Goal: Task Accomplishment & Management: Manage account settings

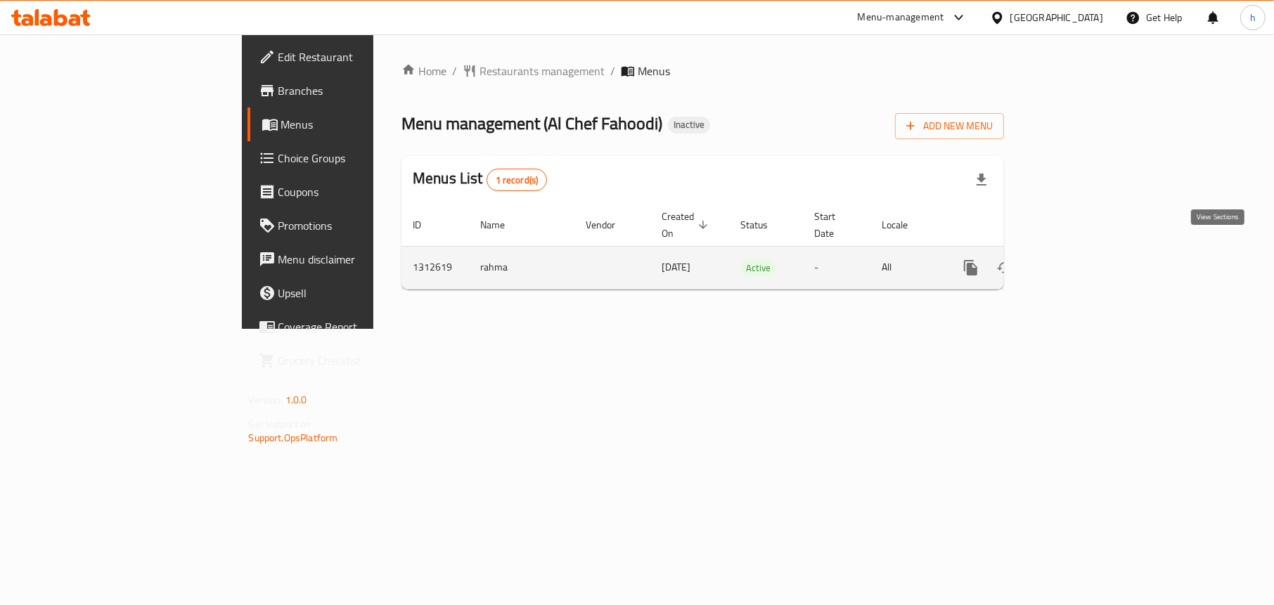
click at [1081, 259] on icon "enhanced table" at bounding box center [1072, 267] width 17 height 17
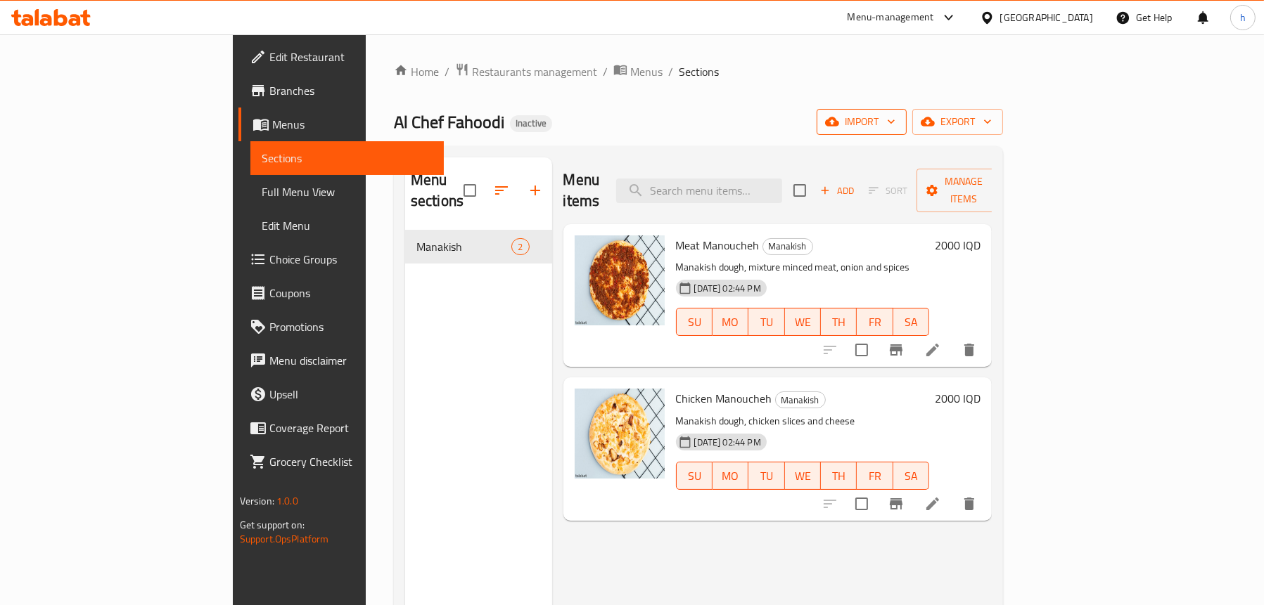
click at [839, 120] on icon "button" at bounding box center [832, 121] width 14 height 9
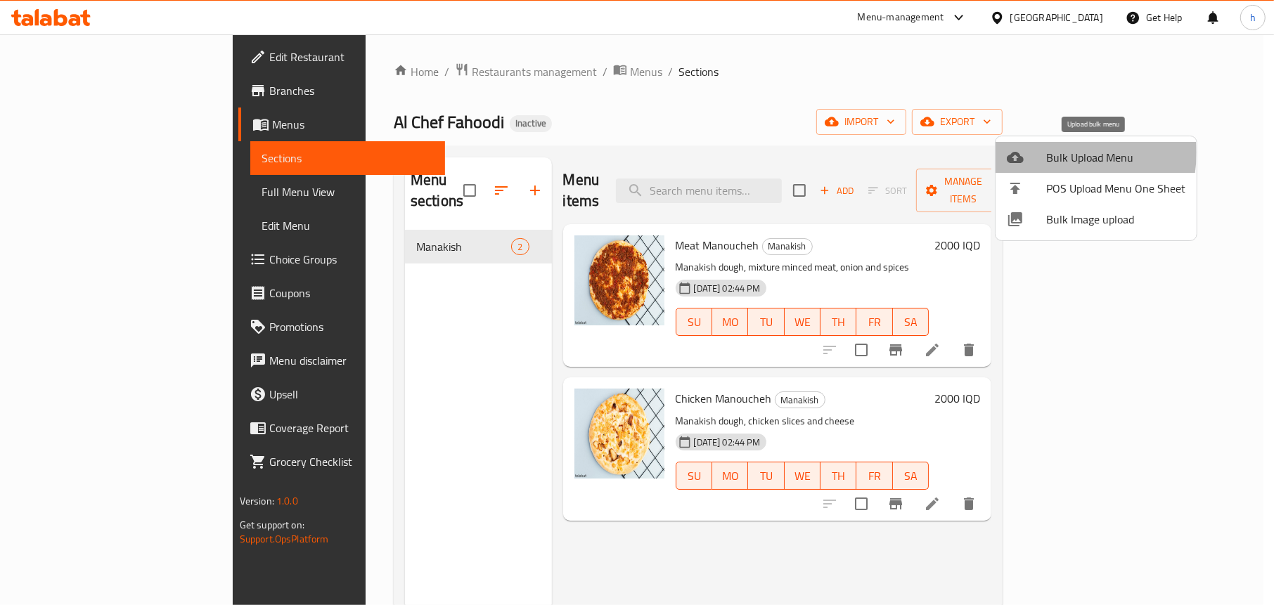
click at [1053, 153] on span "Bulk Upload Menu" at bounding box center [1115, 157] width 139 height 17
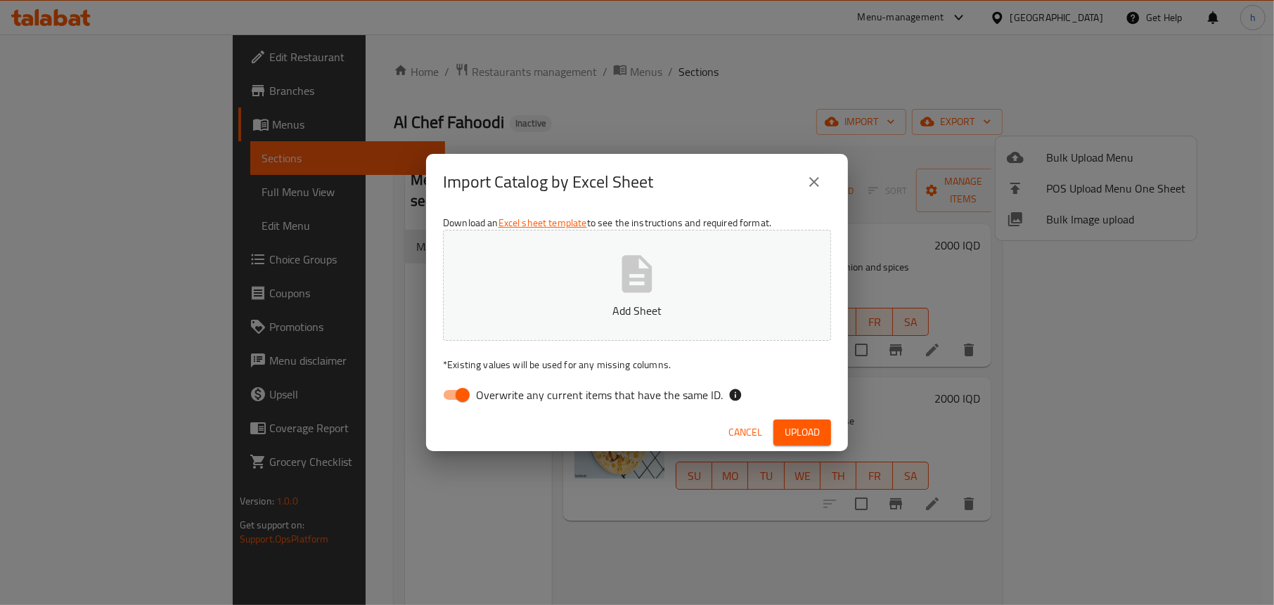
click at [448, 393] on input "Overwrite any current items that have the same ID." at bounding box center [463, 395] width 80 height 27
checkbox input "false"
click at [582, 290] on button "Add Sheet" at bounding box center [637, 285] width 388 height 111
click at [778, 431] on button "Upload" at bounding box center [803, 433] width 58 height 26
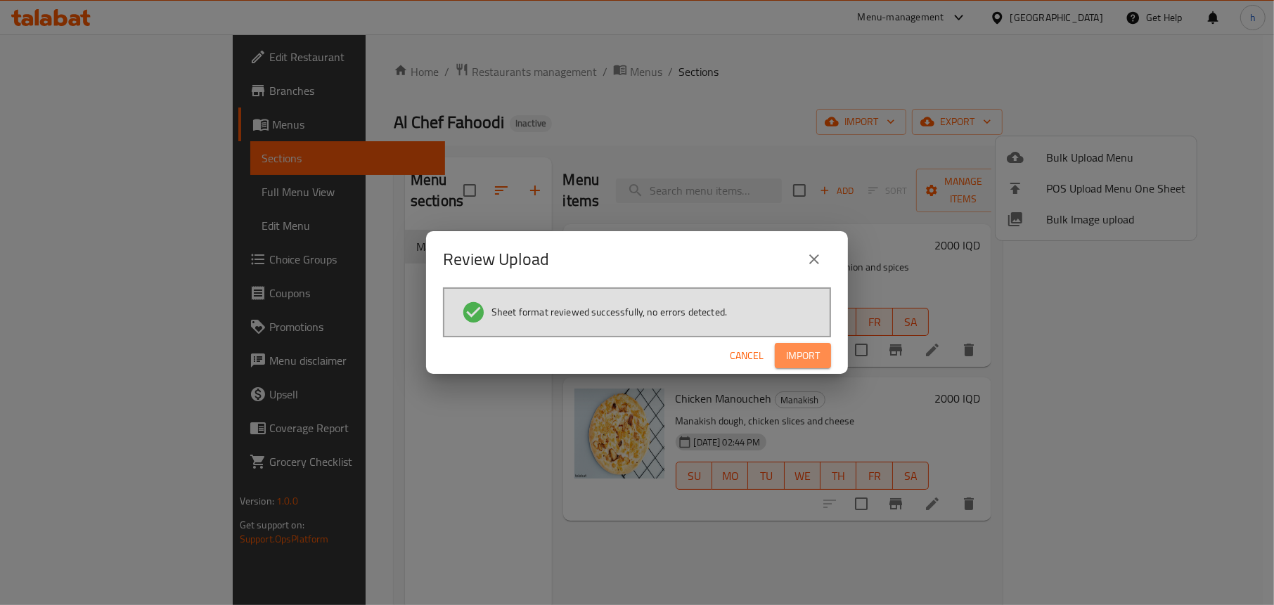
click at [820, 357] on button "Import" at bounding box center [803, 356] width 56 height 26
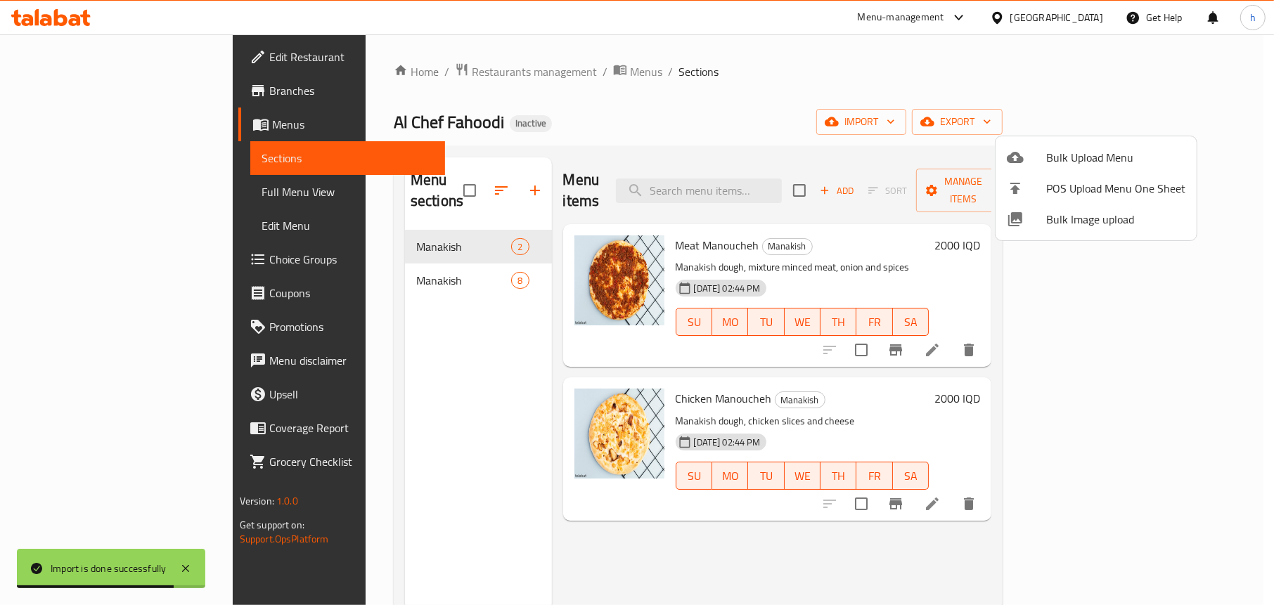
click at [362, 306] on div at bounding box center [637, 302] width 1274 height 605
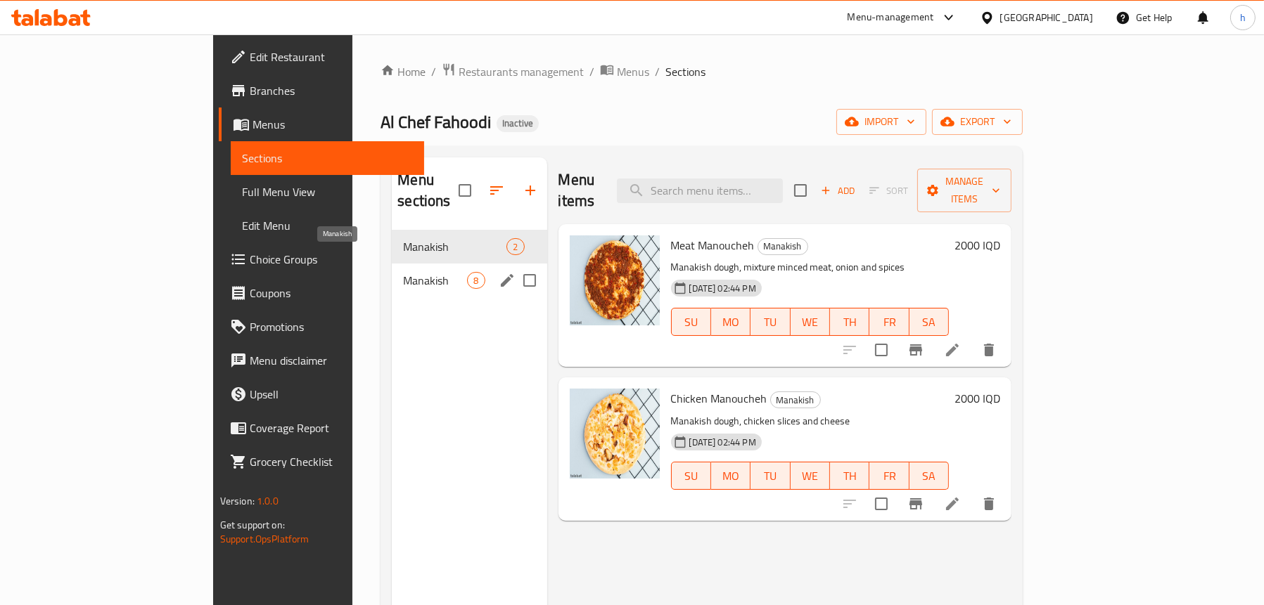
click at [403, 272] on span "Manakish" at bounding box center [435, 280] width 64 height 17
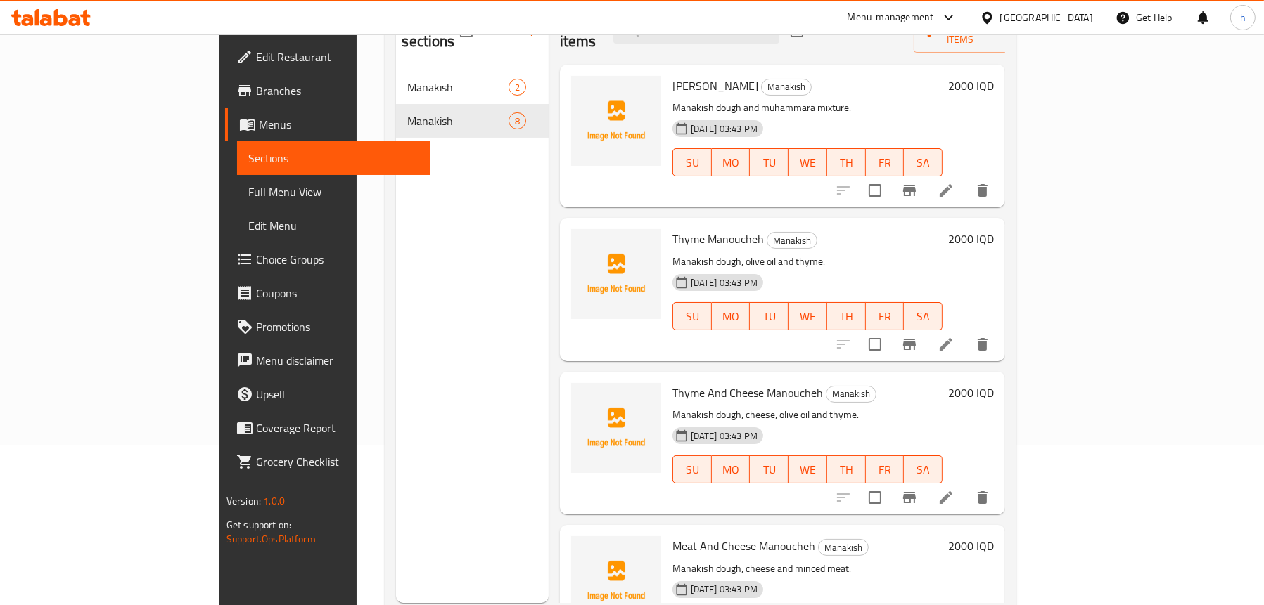
scroll to position [198, 0]
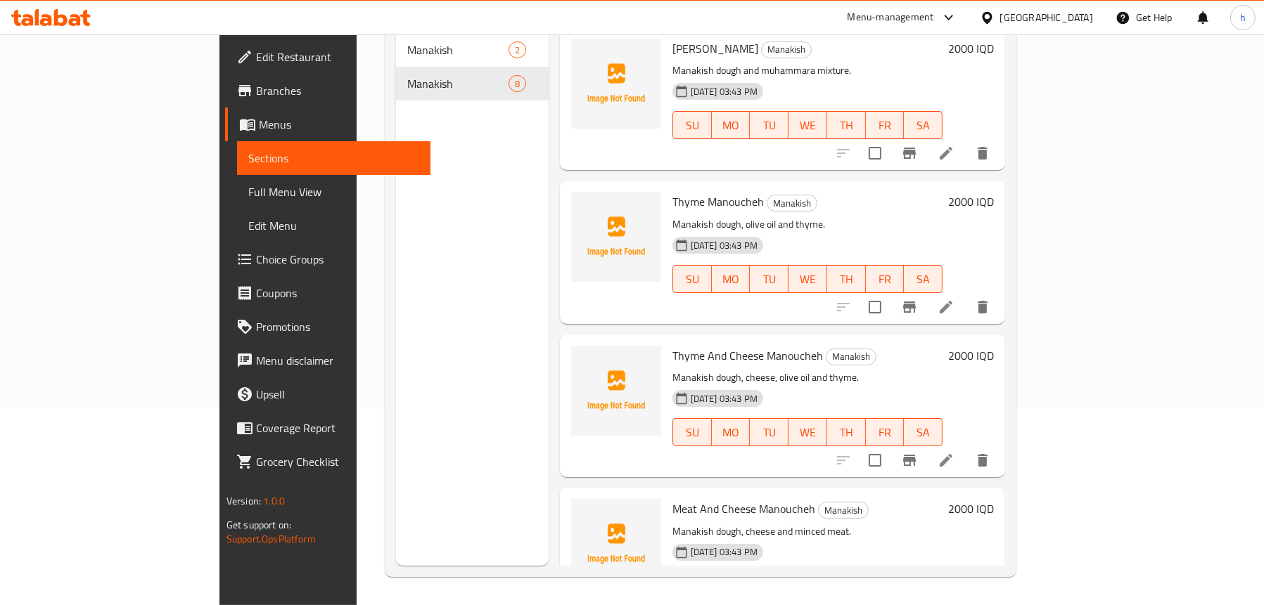
click at [248, 188] on span "Full Menu View" at bounding box center [333, 192] width 171 height 17
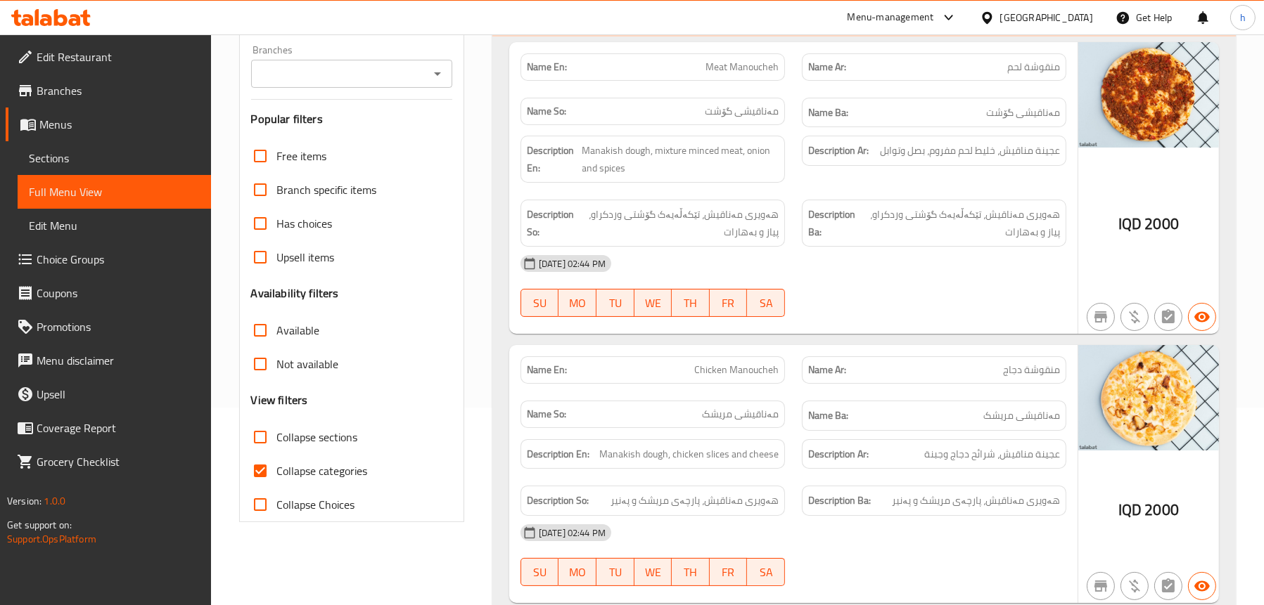
click at [148, 162] on span "Sections" at bounding box center [114, 158] width 171 height 17
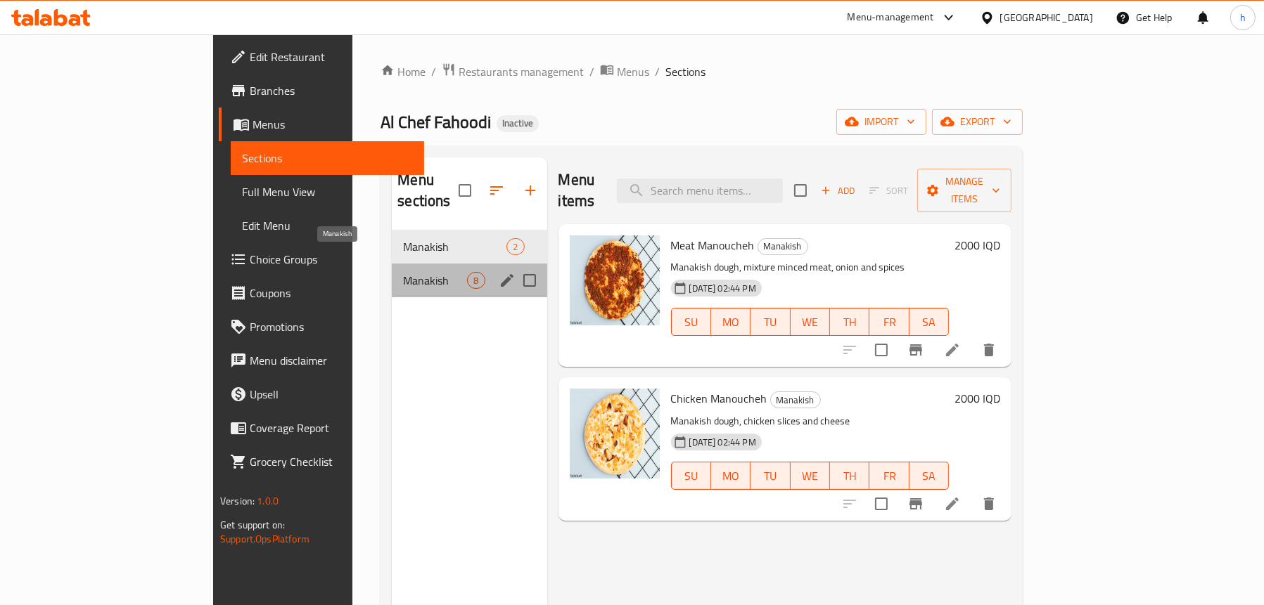
click at [403, 272] on span "Manakish" at bounding box center [435, 280] width 64 height 17
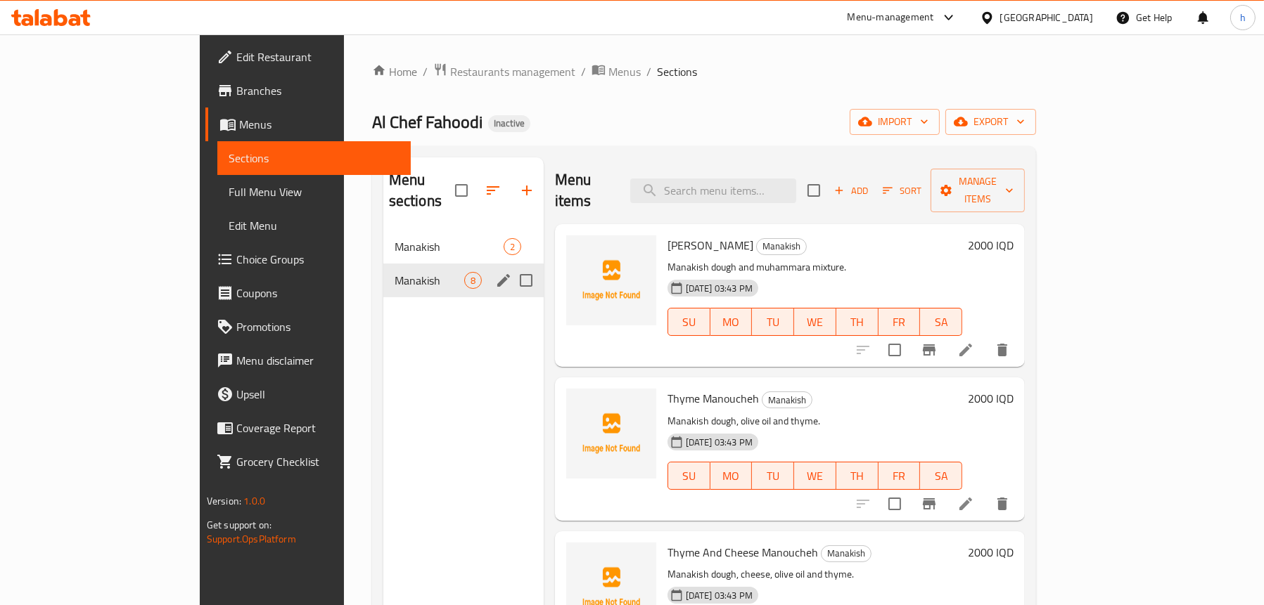
click at [511, 266] on input "Menu sections" at bounding box center [526, 281] width 30 height 30
checkbox input "true"
click at [473, 184] on icon "button" at bounding box center [479, 190] width 13 height 13
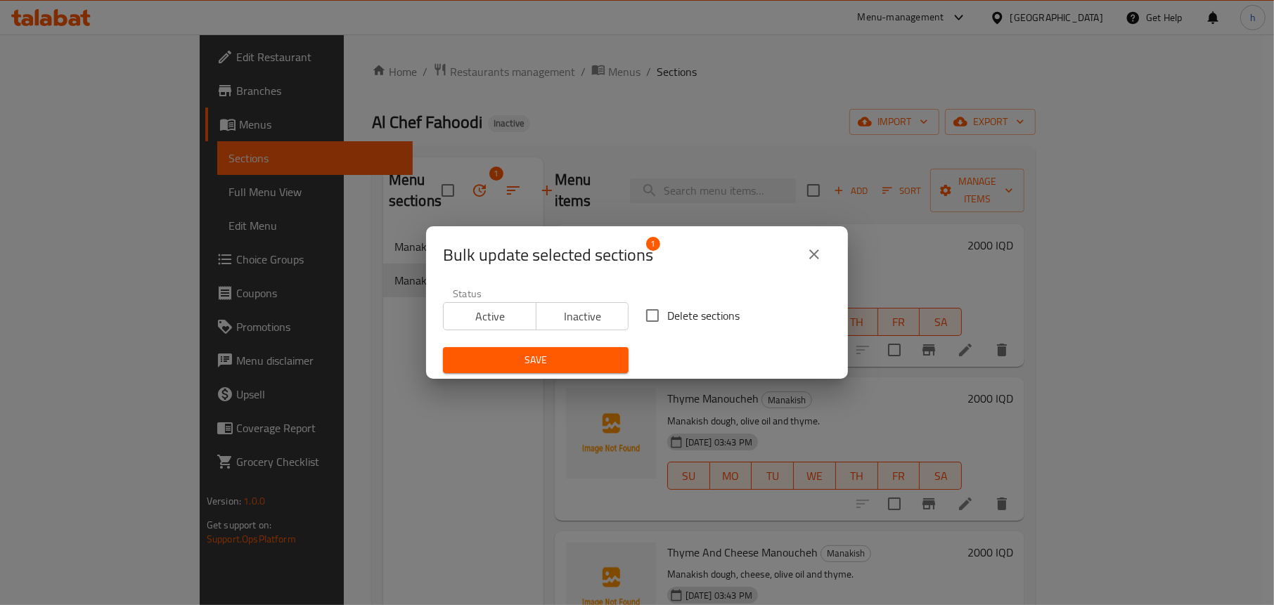
click at [657, 308] on input "Delete sections" at bounding box center [653, 316] width 30 height 30
checkbox input "true"
click at [567, 362] on span "Save" at bounding box center [535, 361] width 163 height 18
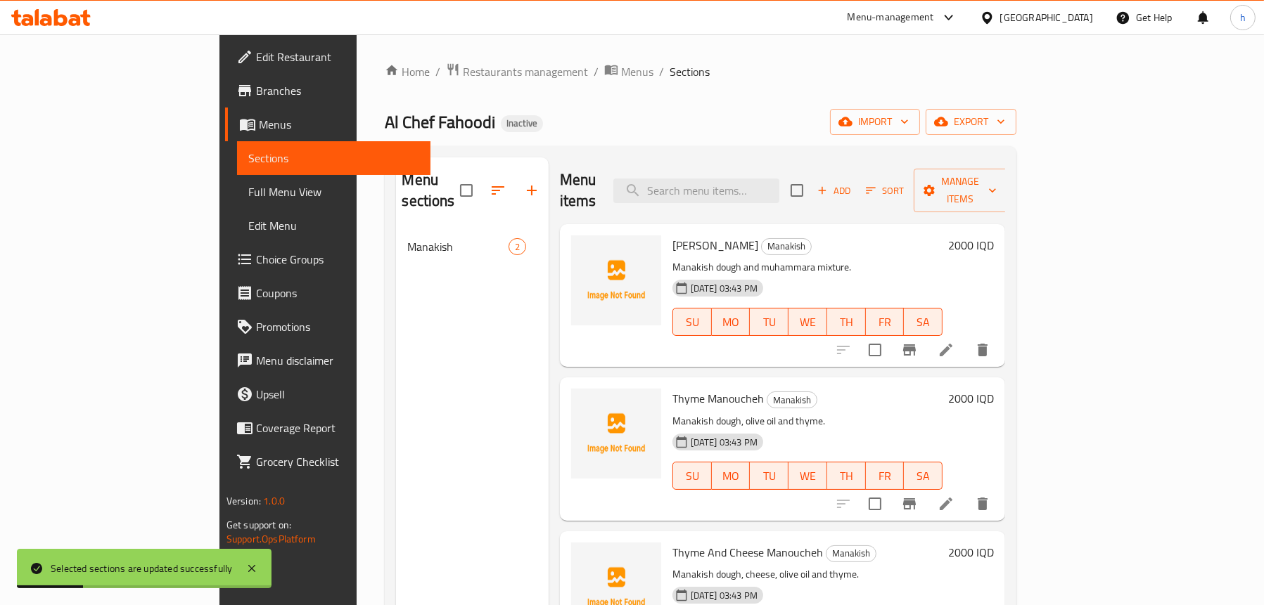
click at [448, 336] on div "Menu sections Manakish 2" at bounding box center [472, 460] width 152 height 605
click at [909, 119] on span "import" at bounding box center [875, 122] width 68 height 18
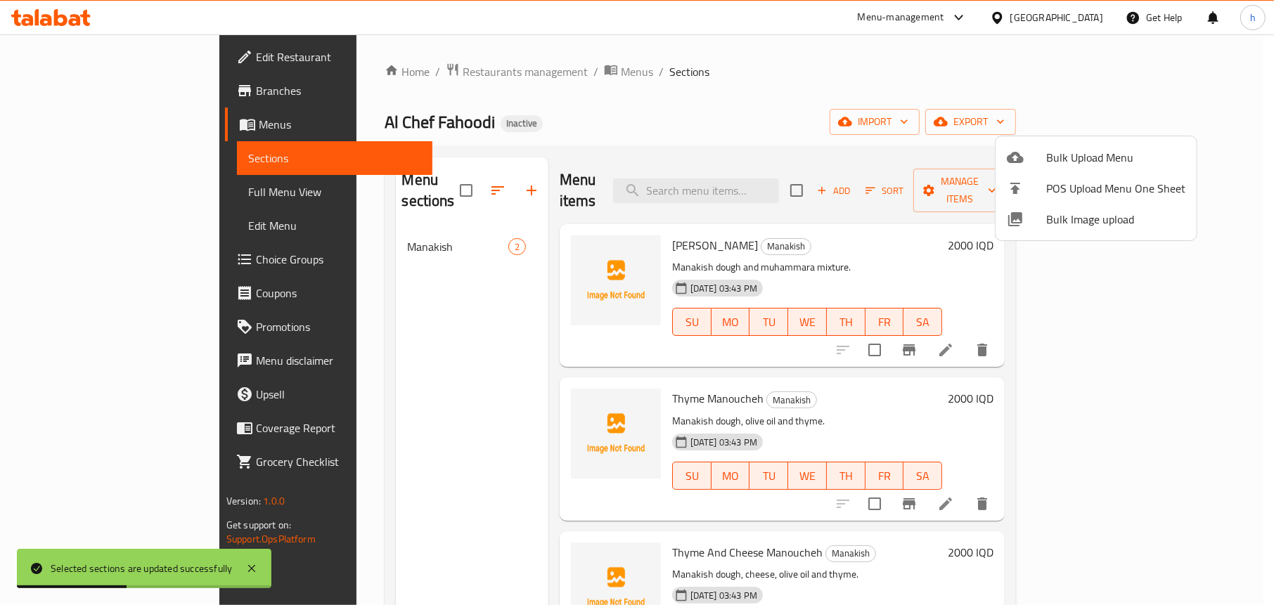
click at [1060, 156] on span "Bulk Upload Menu" at bounding box center [1115, 157] width 139 height 17
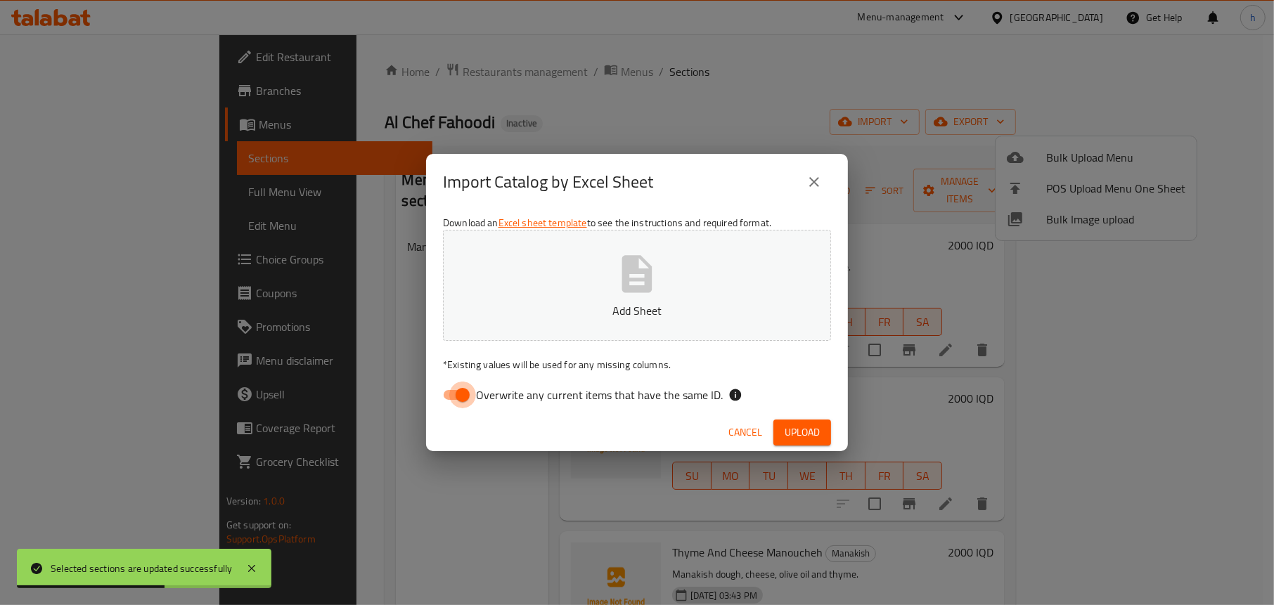
click at [456, 390] on input "Overwrite any current items that have the same ID." at bounding box center [463, 395] width 80 height 27
checkbox input "false"
click at [588, 269] on button "Add Sheet" at bounding box center [637, 285] width 388 height 111
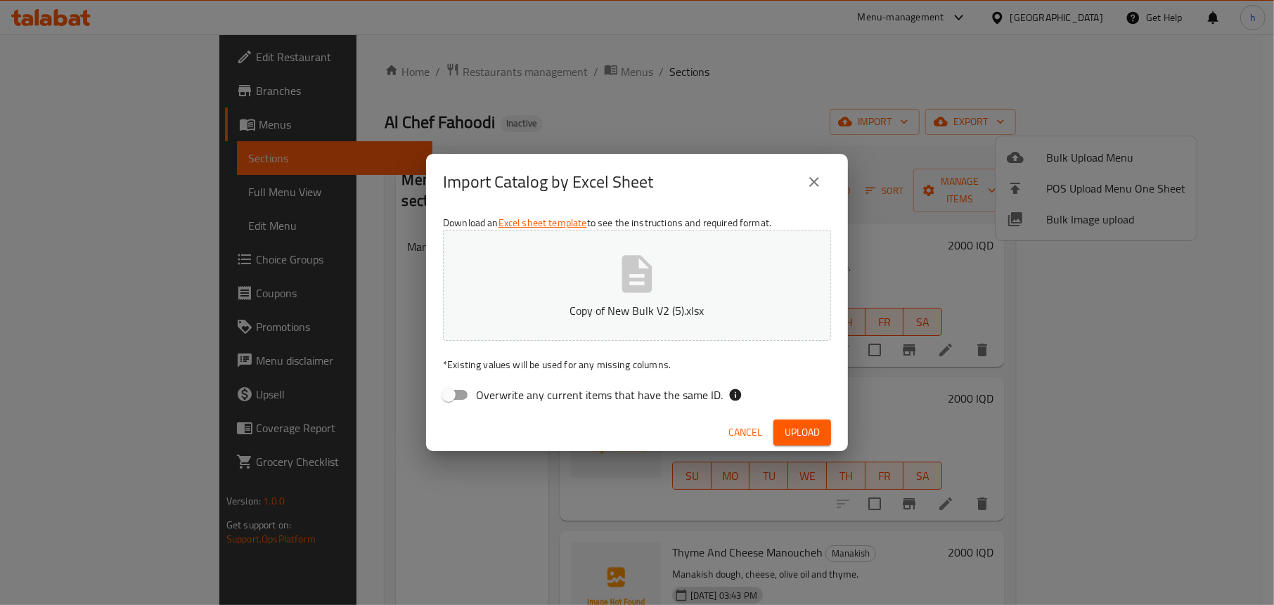
click at [799, 420] on button "Upload" at bounding box center [803, 433] width 58 height 26
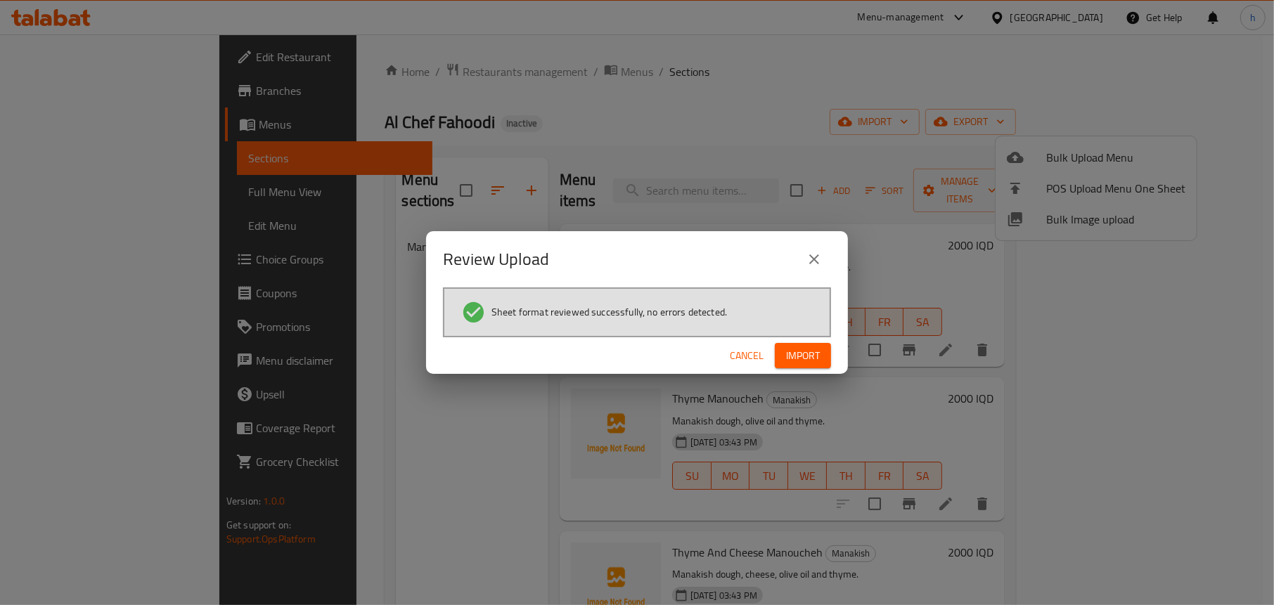
click at [803, 361] on span "Import" at bounding box center [803, 356] width 34 height 18
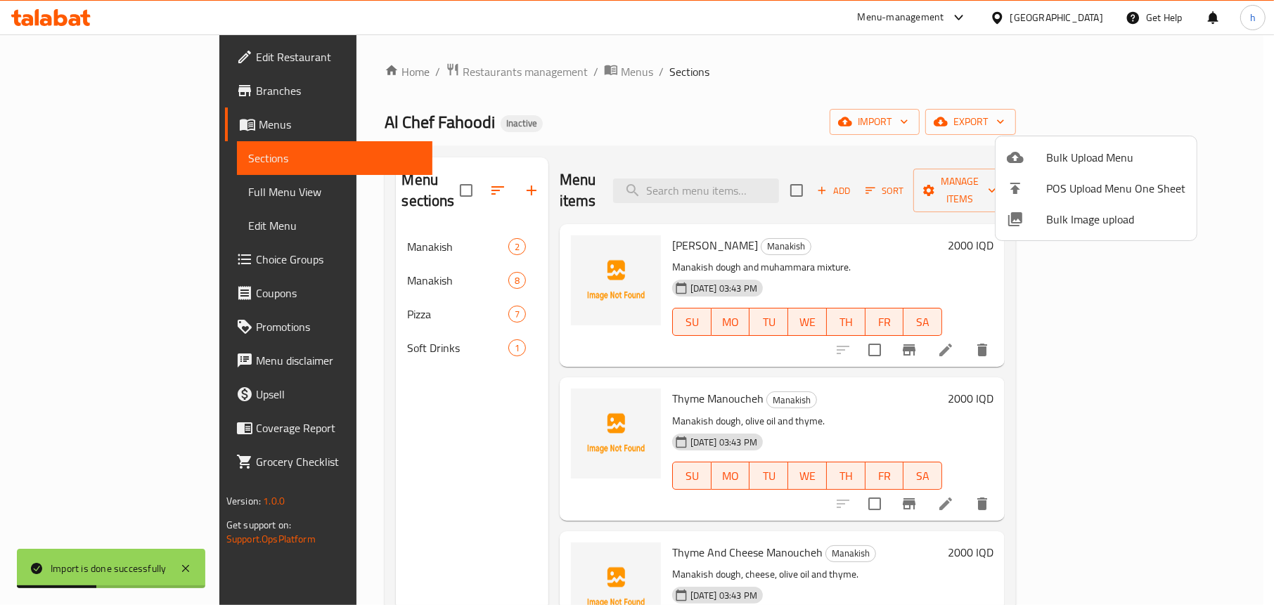
click at [721, 104] on div at bounding box center [637, 302] width 1274 height 605
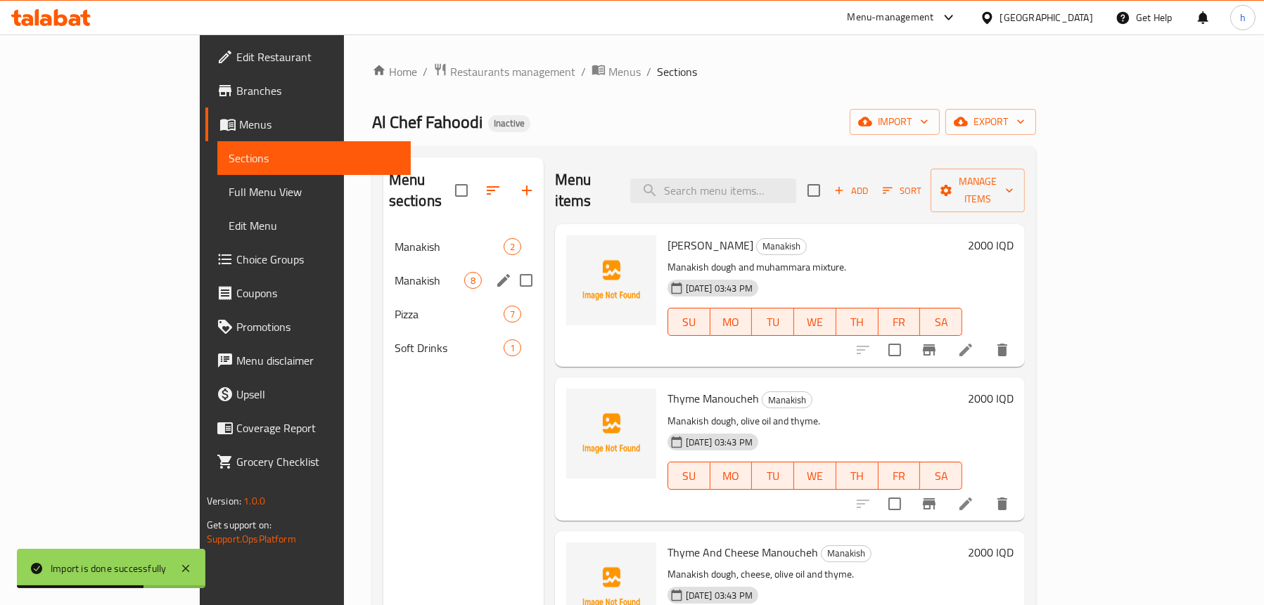
click at [383, 264] on div "Manakish 8" at bounding box center [463, 281] width 160 height 34
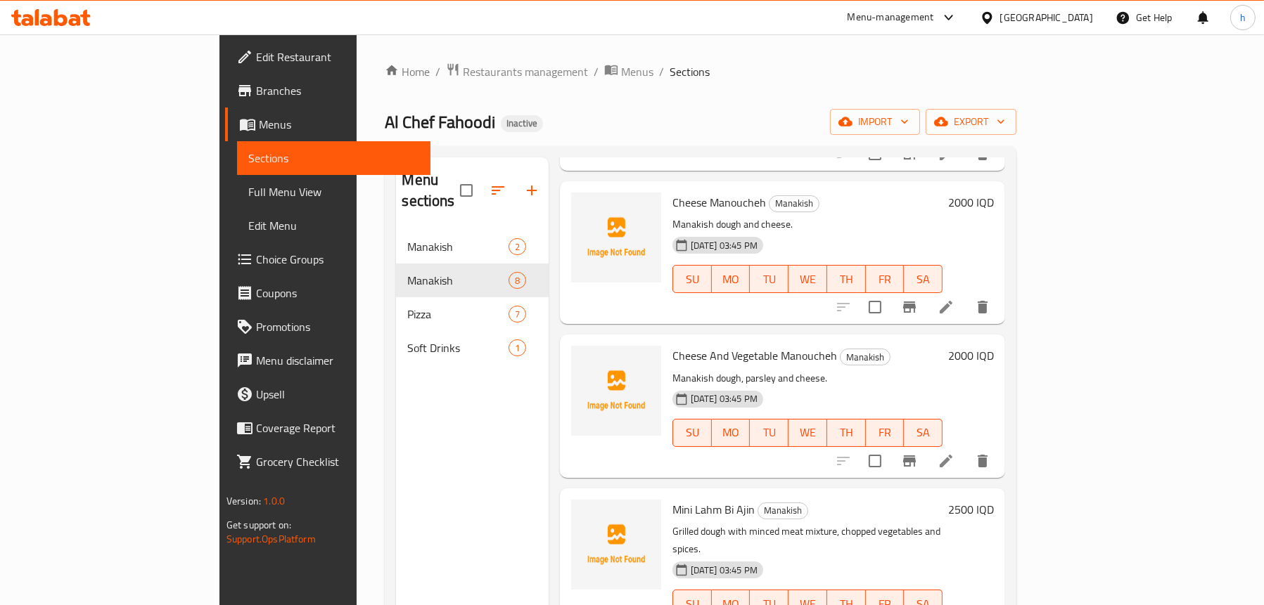
scroll to position [198, 0]
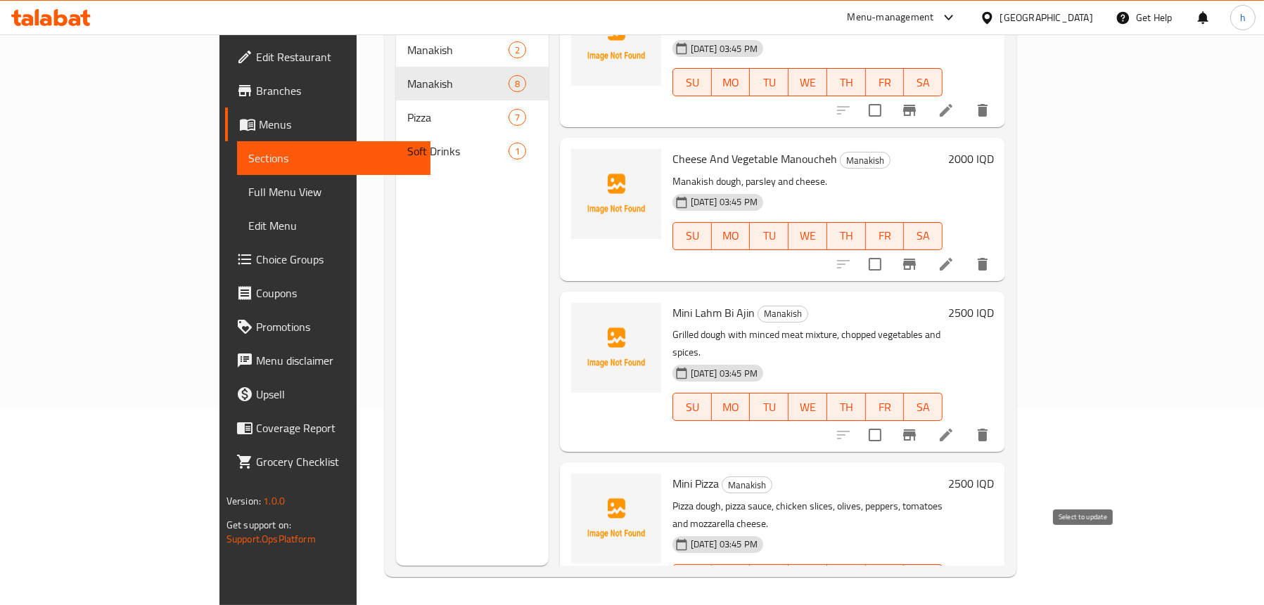
click at [890, 592] on input "checkbox" at bounding box center [875, 607] width 30 height 30
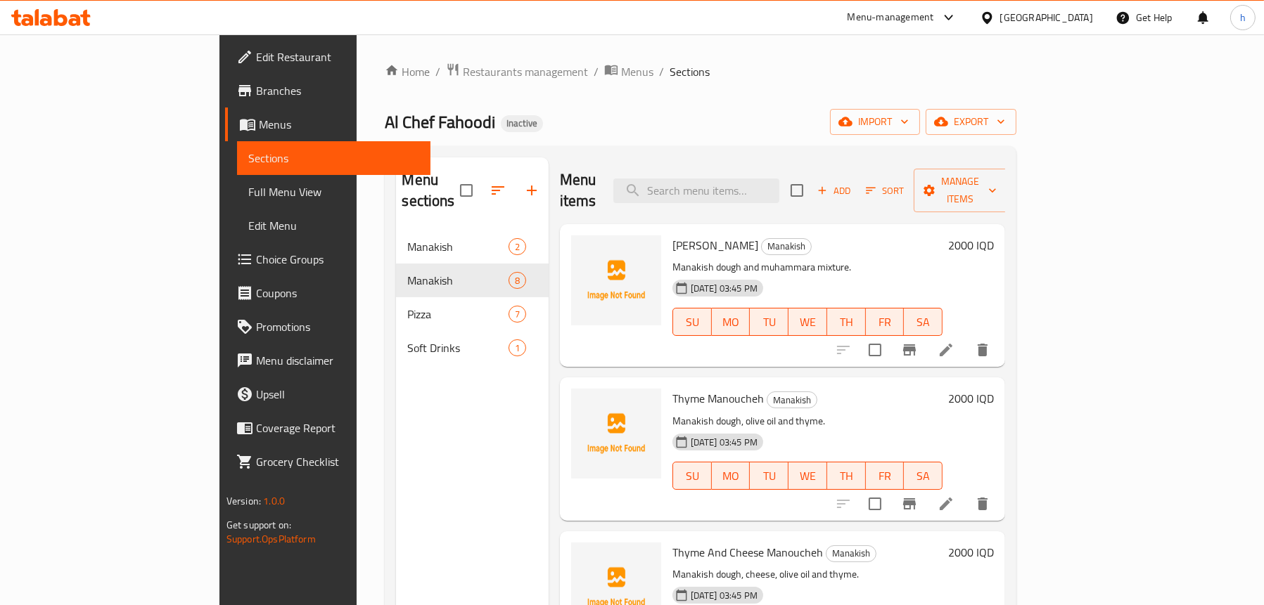
scroll to position [0, 0]
click at [996, 177] on span "Manage items" at bounding box center [961, 190] width 72 height 35
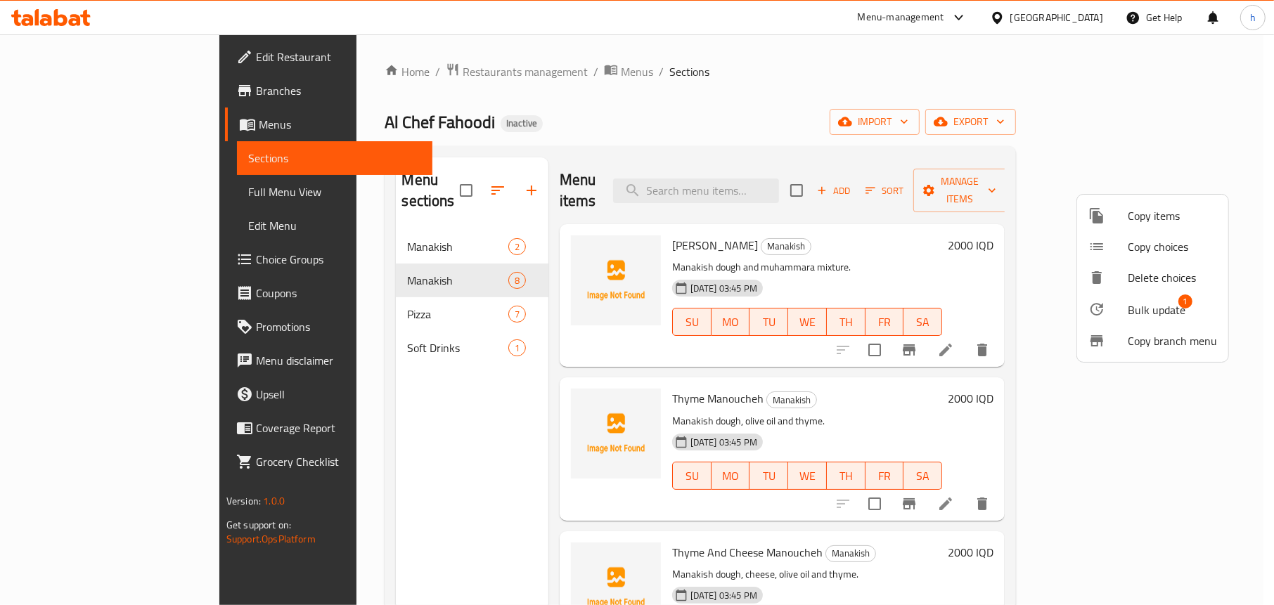
click at [1136, 309] on span "Bulk update" at bounding box center [1157, 310] width 58 height 17
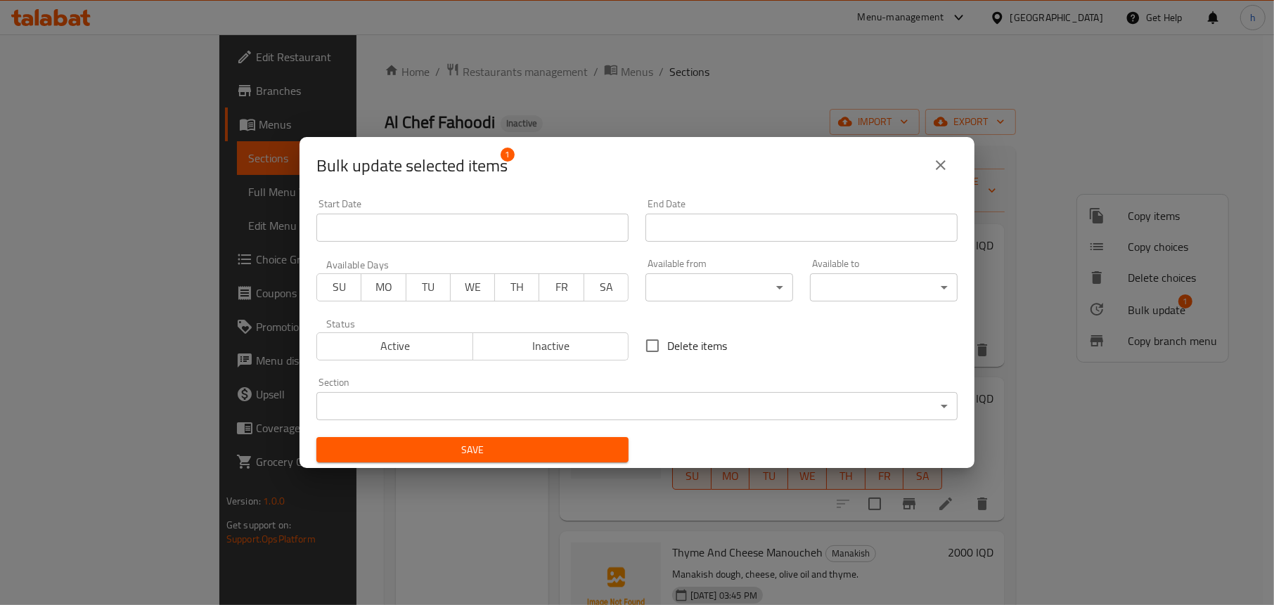
click at [371, 395] on body "​ Menu-management [GEOGRAPHIC_DATA] Get Help h Edit Restaurant Branches Menus S…" at bounding box center [637, 319] width 1274 height 571
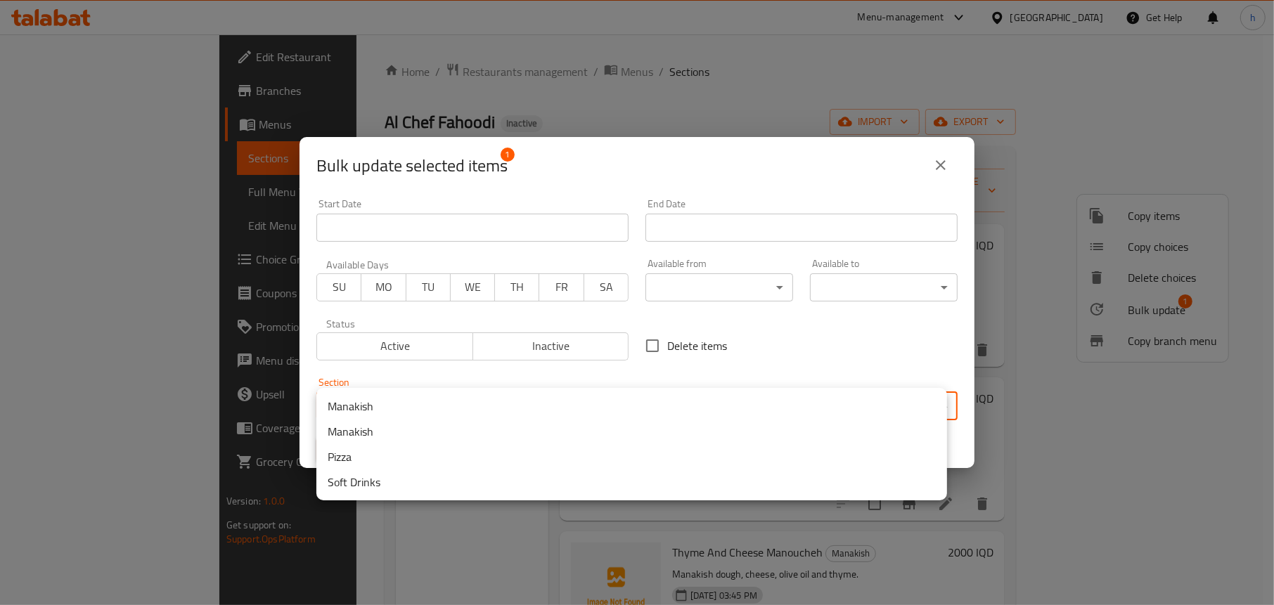
click at [322, 462] on li "Pizza" at bounding box center [631, 456] width 631 height 25
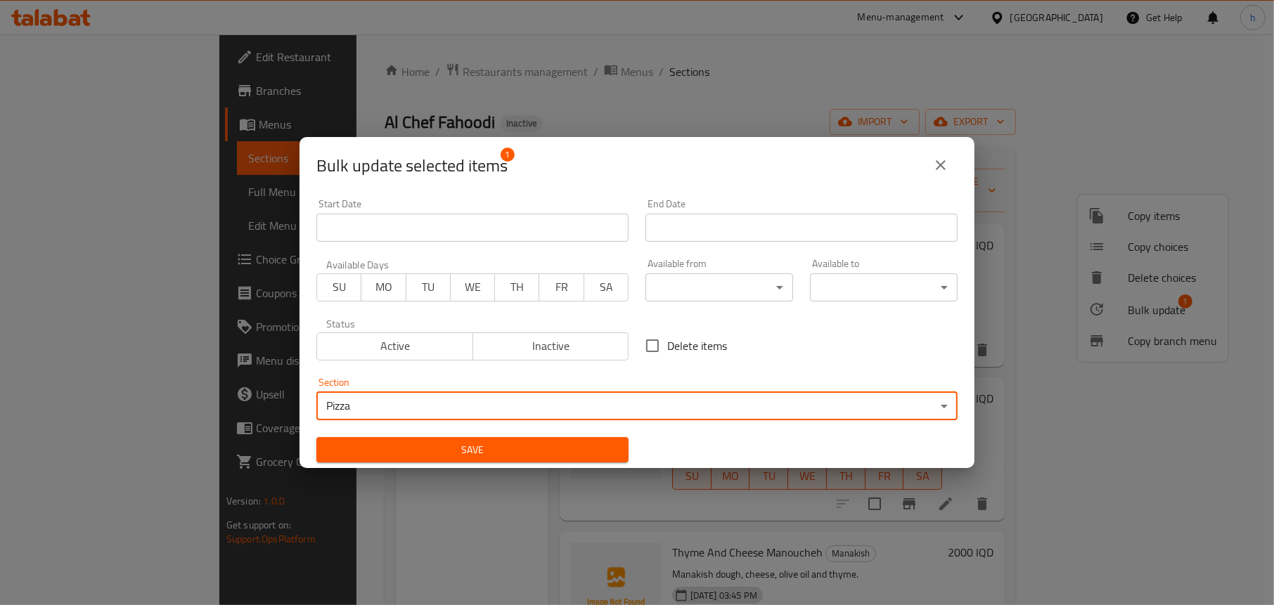
click at [347, 453] on span "Save" at bounding box center [473, 451] width 290 height 18
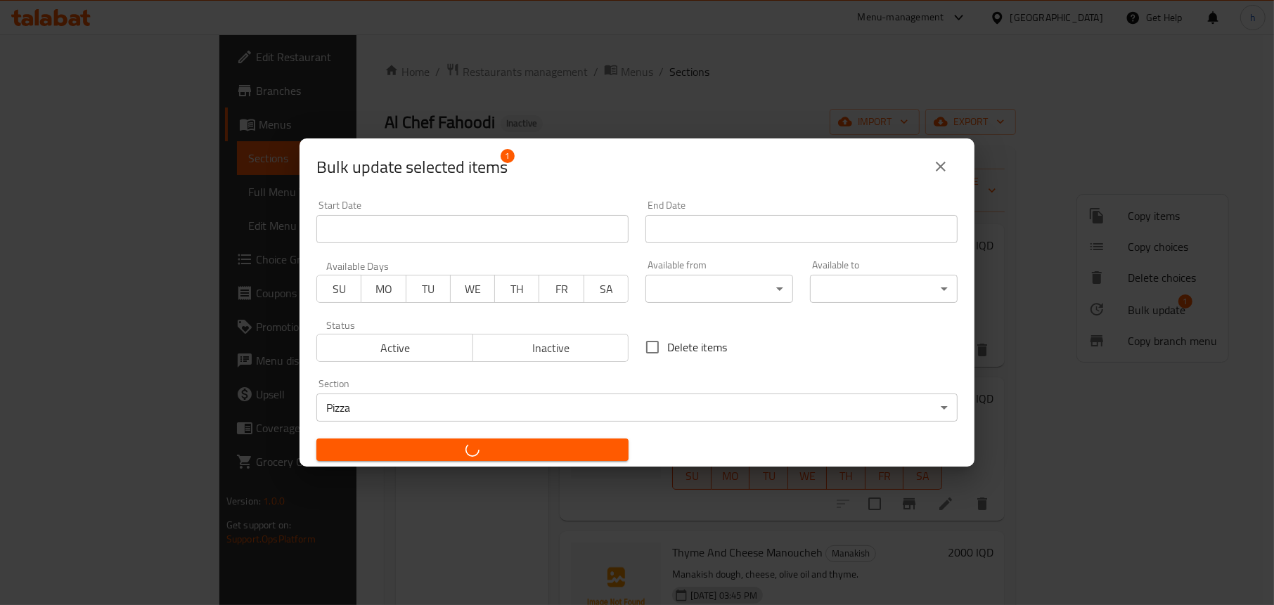
checkbox input "false"
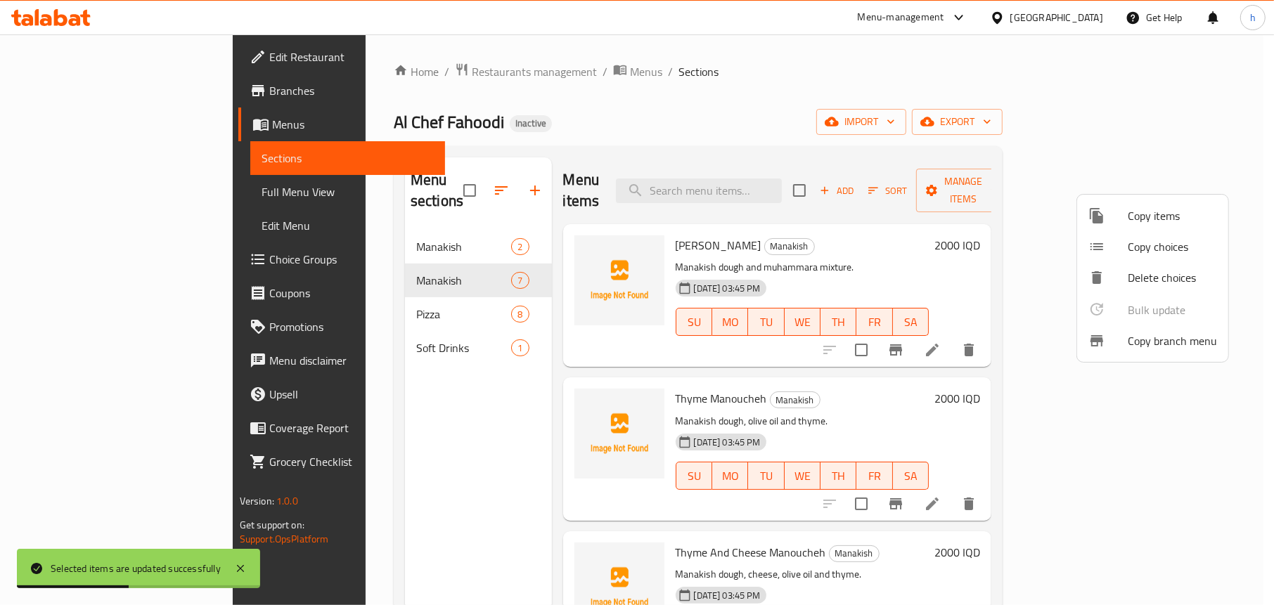
click at [434, 405] on div at bounding box center [637, 302] width 1274 height 605
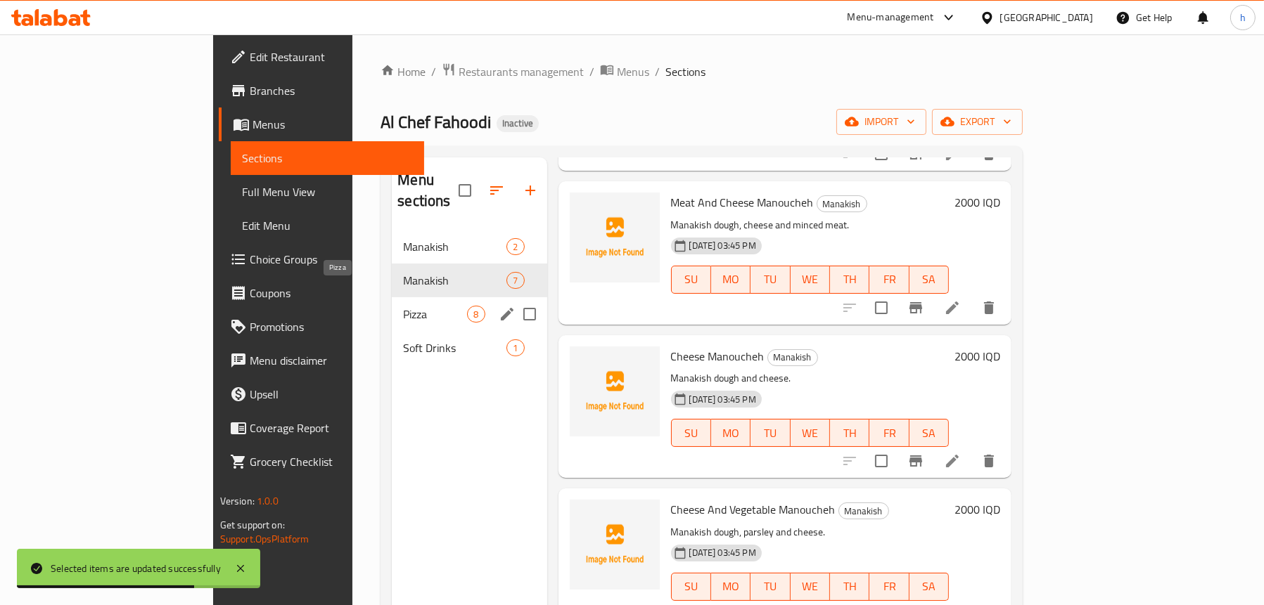
click at [403, 306] on span "Pizza" at bounding box center [435, 314] width 64 height 17
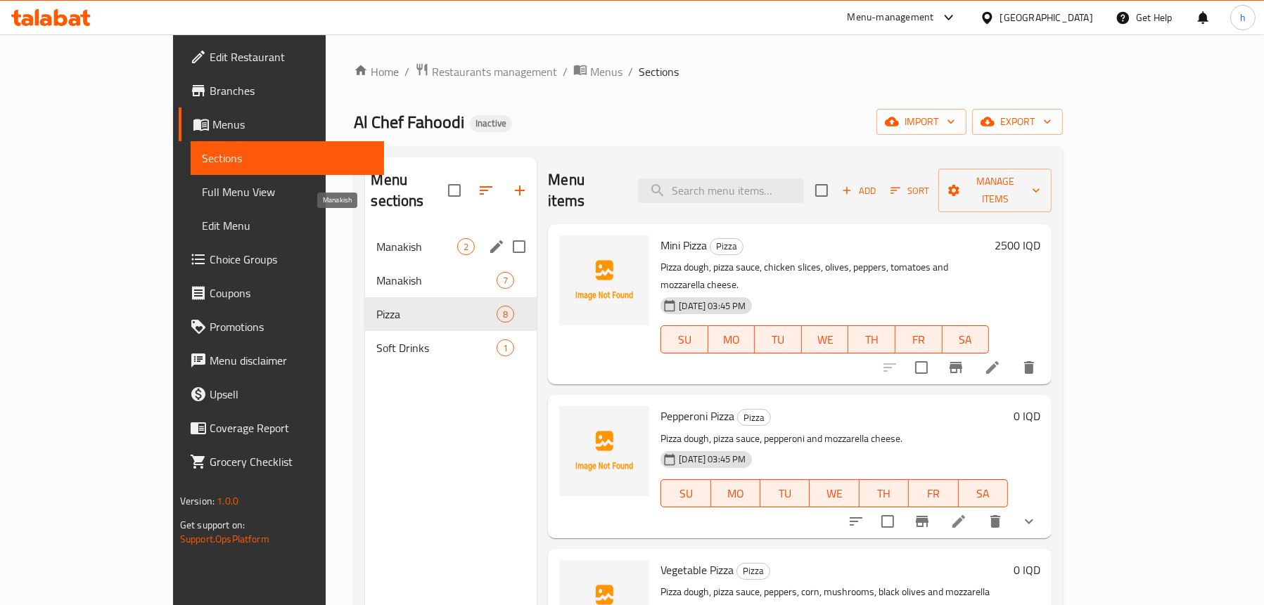
click at [376, 238] on span "Manakish" at bounding box center [416, 246] width 81 height 17
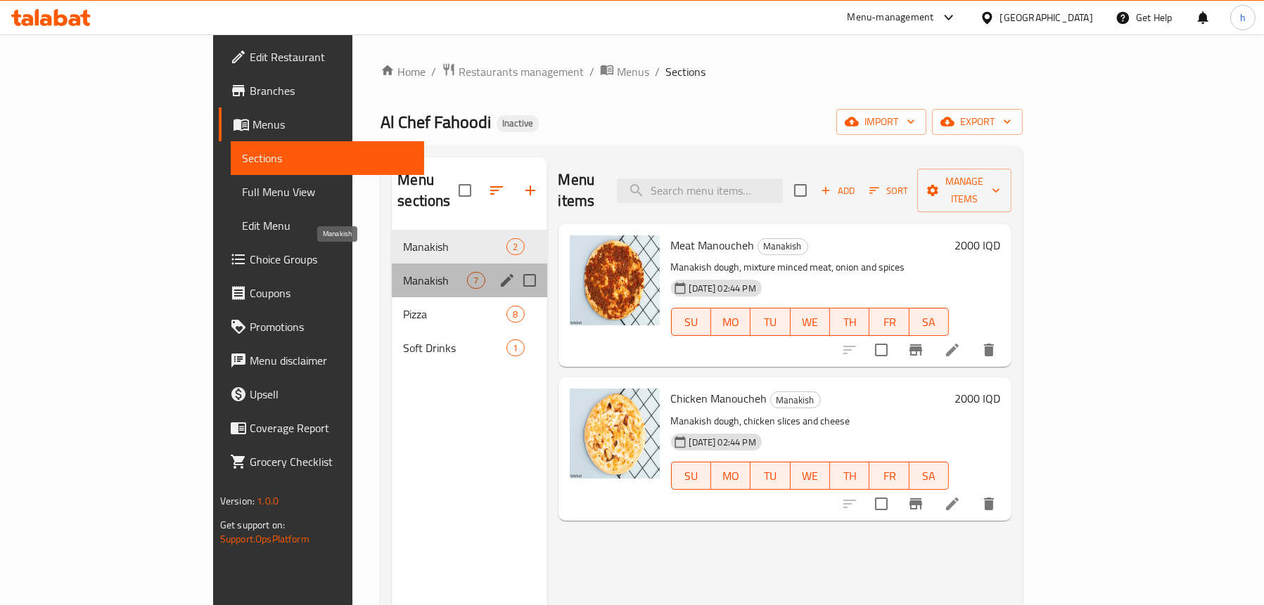
click at [403, 272] on span "Manakish" at bounding box center [435, 280] width 64 height 17
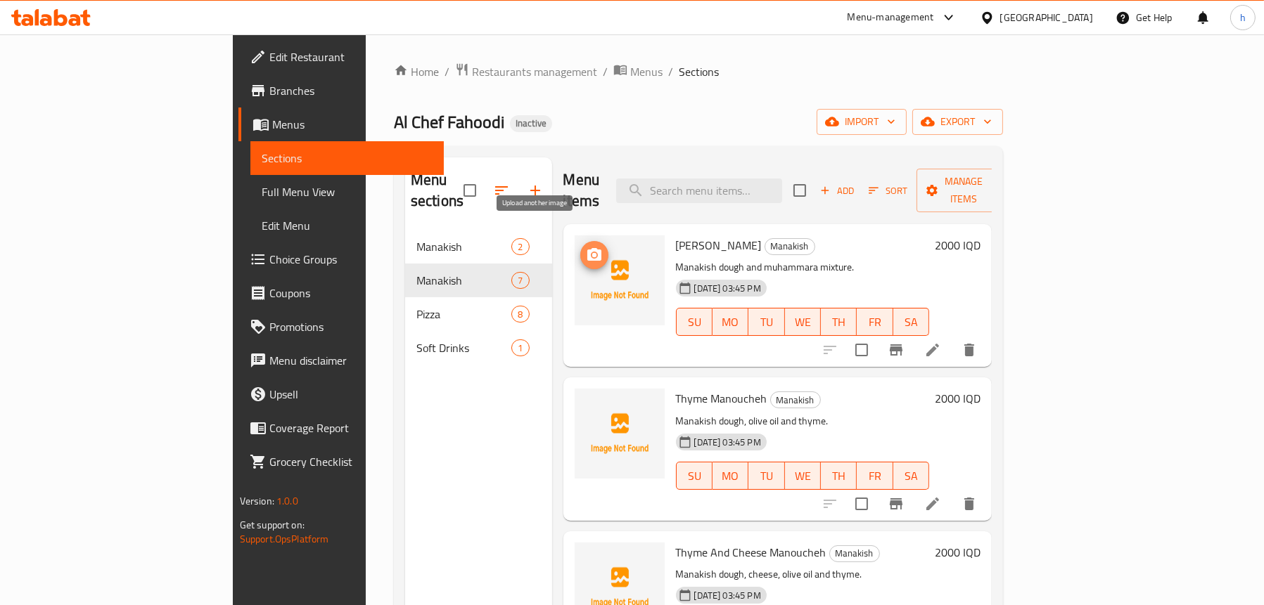
click at [587, 248] on icon "upload picture" at bounding box center [594, 254] width 14 height 13
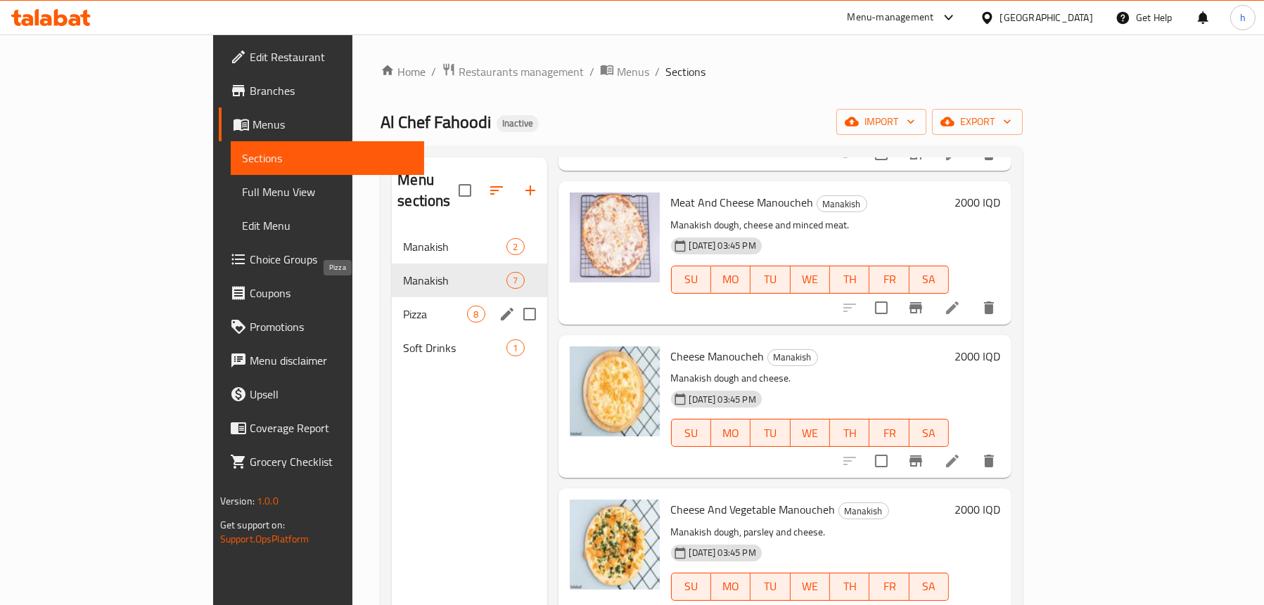
click at [403, 306] on span "Pizza" at bounding box center [435, 314] width 64 height 17
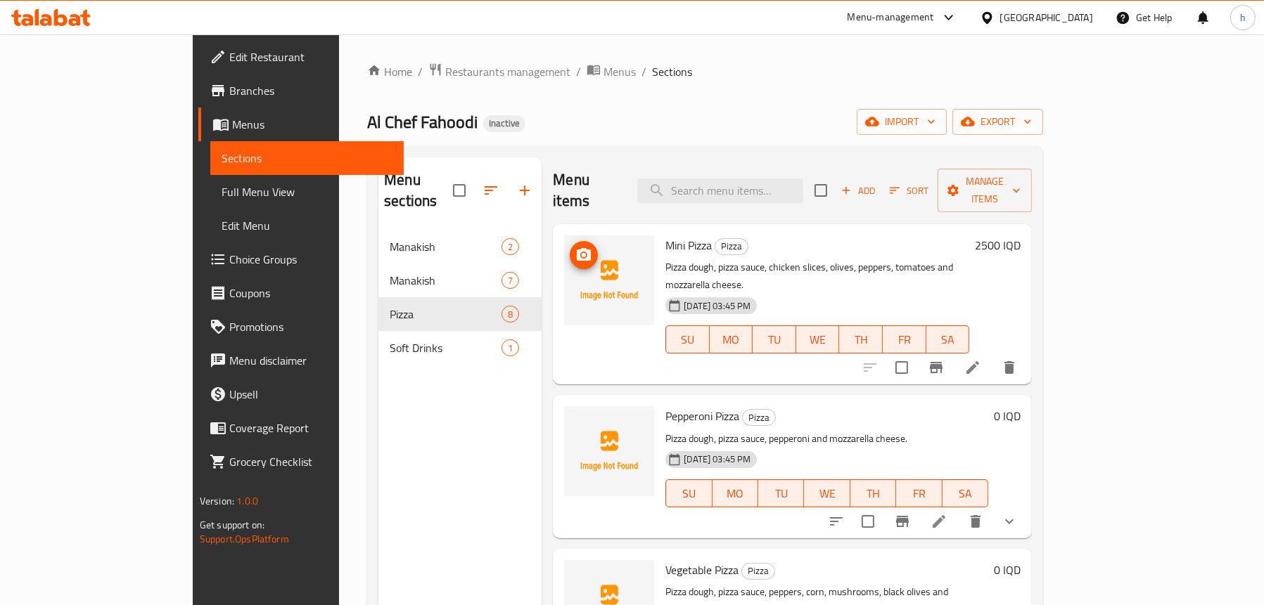
click at [577, 248] on icon "upload picture" at bounding box center [584, 254] width 14 height 13
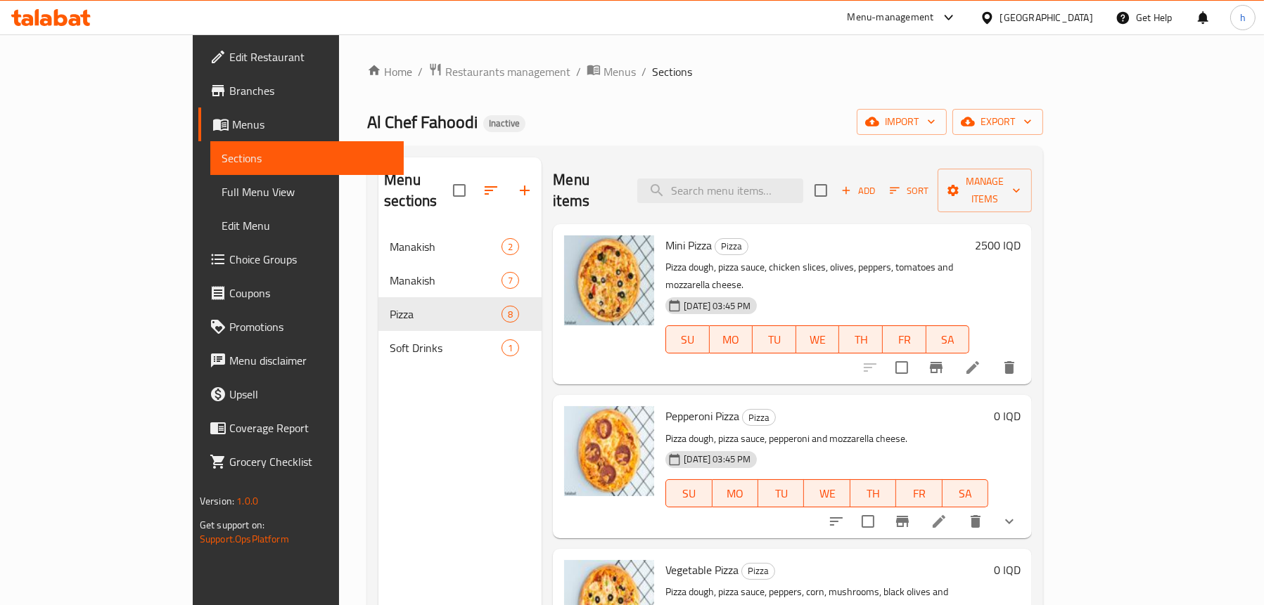
click at [378, 522] on div "Menu sections Manakish 2 Manakish 7 Pizza 8 Soft Drinks 1" at bounding box center [459, 460] width 163 height 605
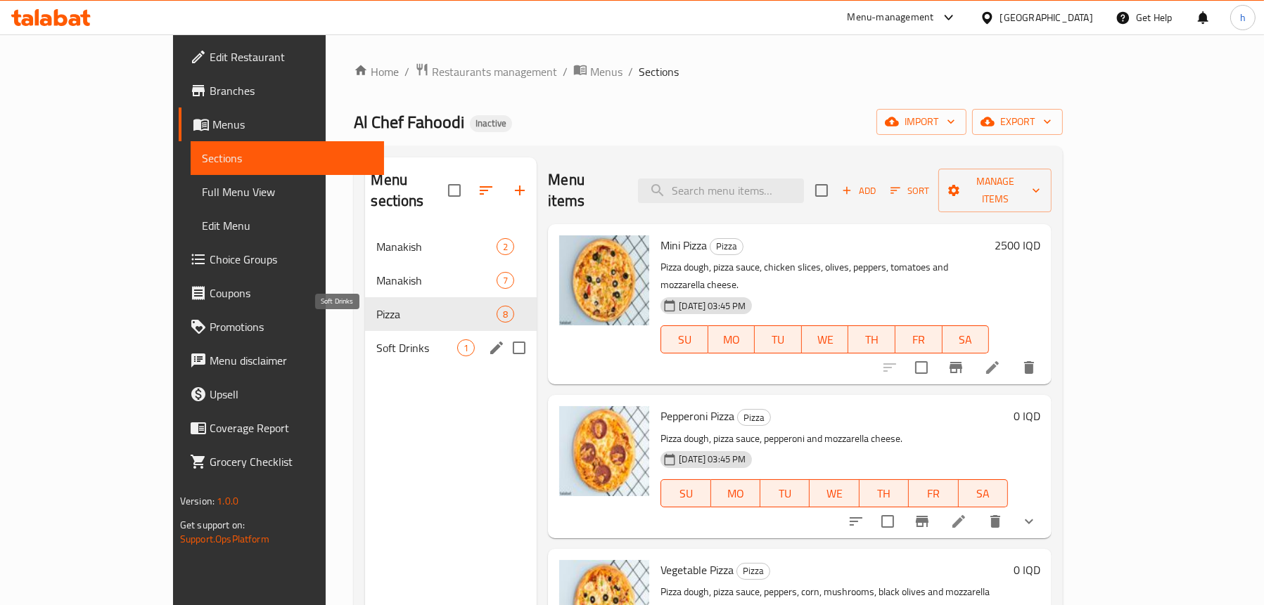
click at [376, 340] on span "Soft Drinks" at bounding box center [416, 348] width 81 height 17
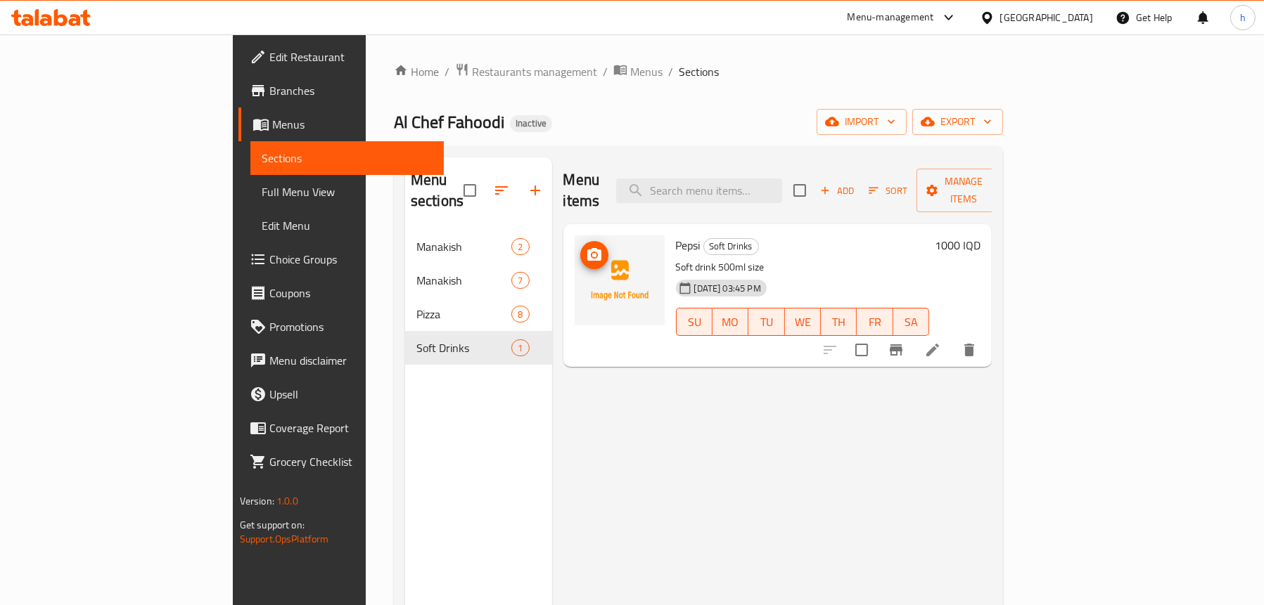
click at [591, 253] on circle "upload picture" at bounding box center [593, 255] width 4 height 4
click at [710, 418] on div "Menu items Add Sort Manage items Pepsi Soft Drinks Soft drink 500ml size [DATE]…" at bounding box center [772, 460] width 440 height 605
click at [941, 342] on icon at bounding box center [932, 350] width 17 height 17
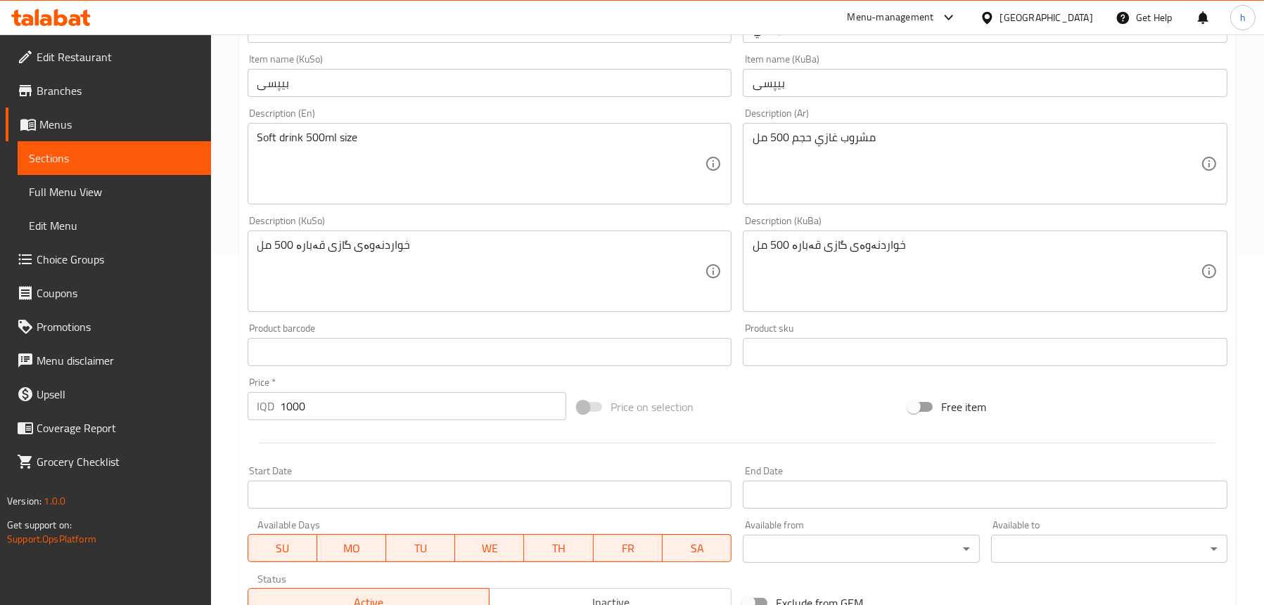
scroll to position [352, 0]
click at [103, 191] on span "Full Menu View" at bounding box center [114, 192] width 171 height 17
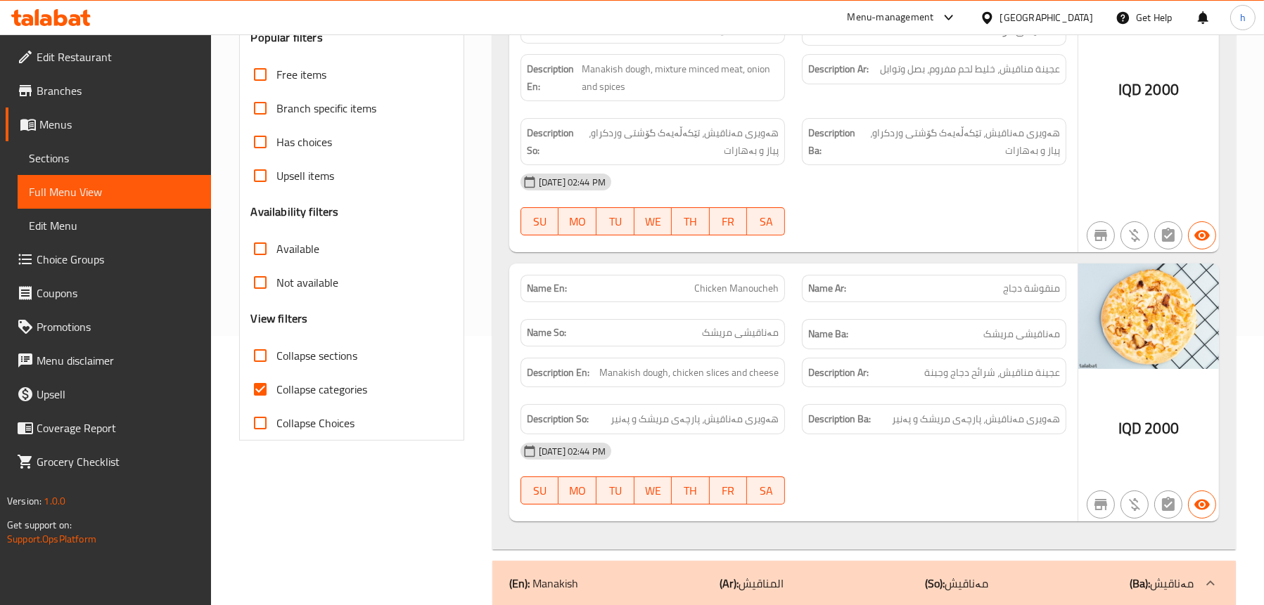
scroll to position [141, 0]
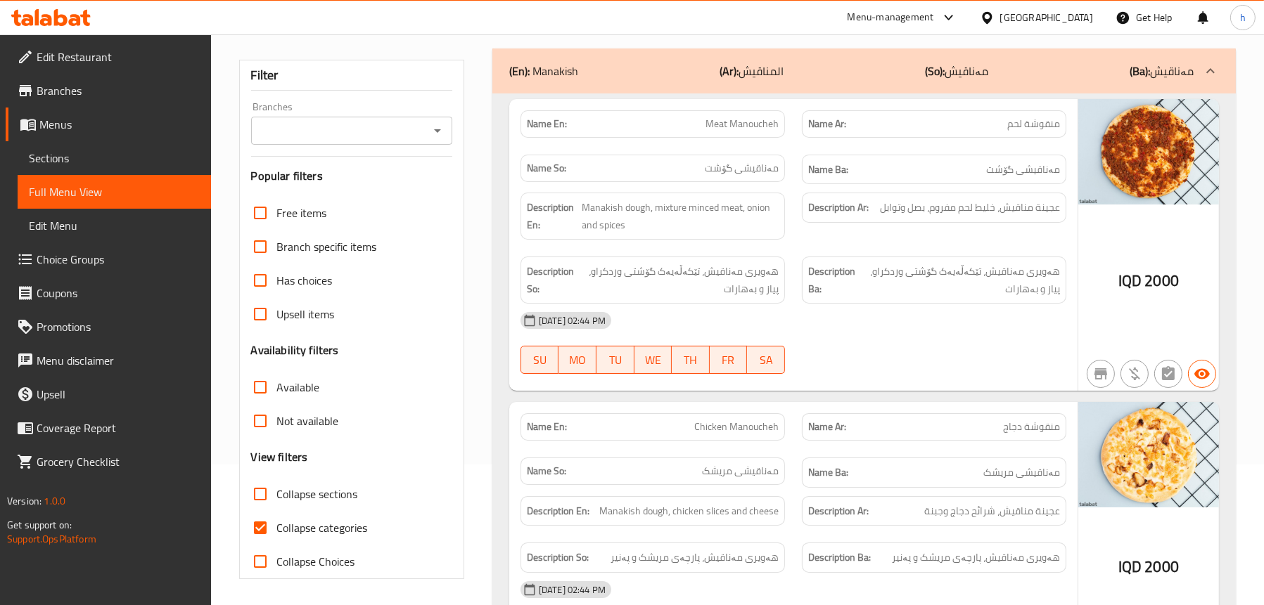
click at [32, 155] on span "Sections" at bounding box center [114, 158] width 171 height 17
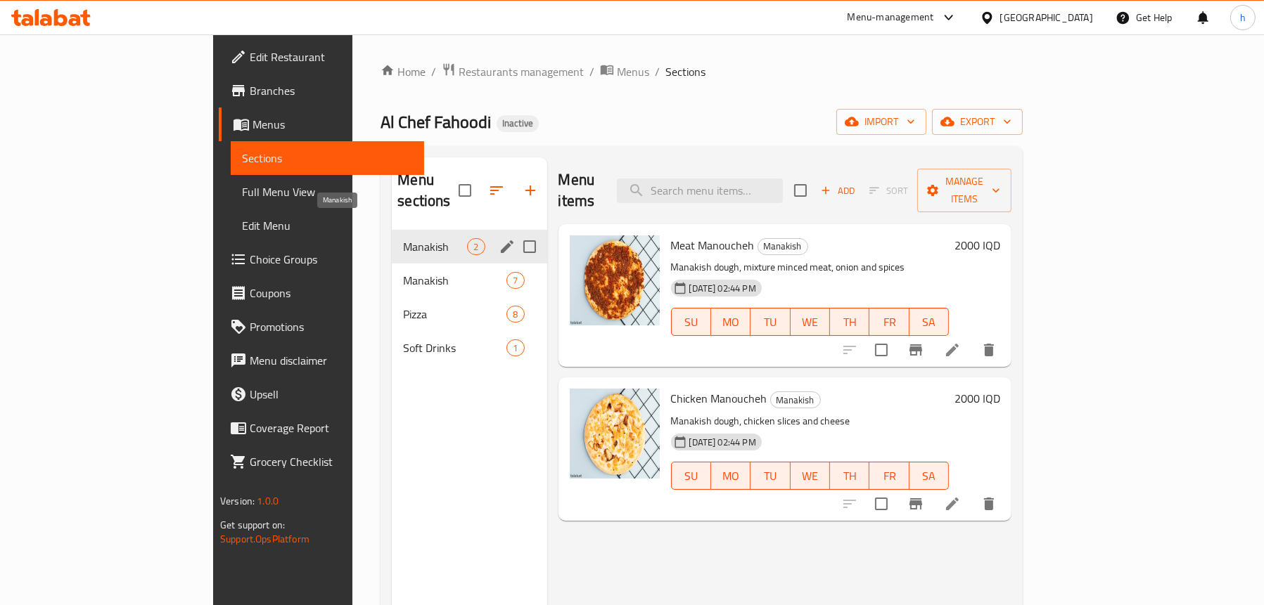
click at [403, 238] on span "Manakish" at bounding box center [435, 246] width 64 height 17
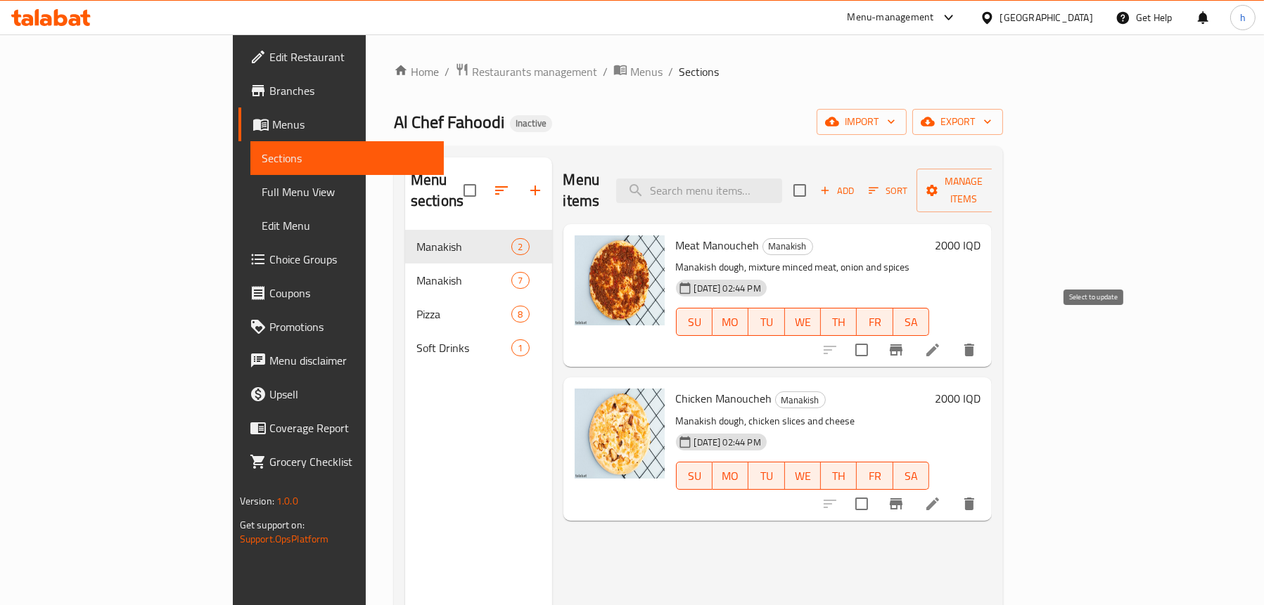
click at [876, 335] on input "checkbox" at bounding box center [862, 350] width 30 height 30
checkbox input "true"
click at [876, 489] on input "checkbox" at bounding box center [862, 504] width 30 height 30
checkbox input "true"
click at [999, 174] on span "Manage items" at bounding box center [964, 190] width 72 height 35
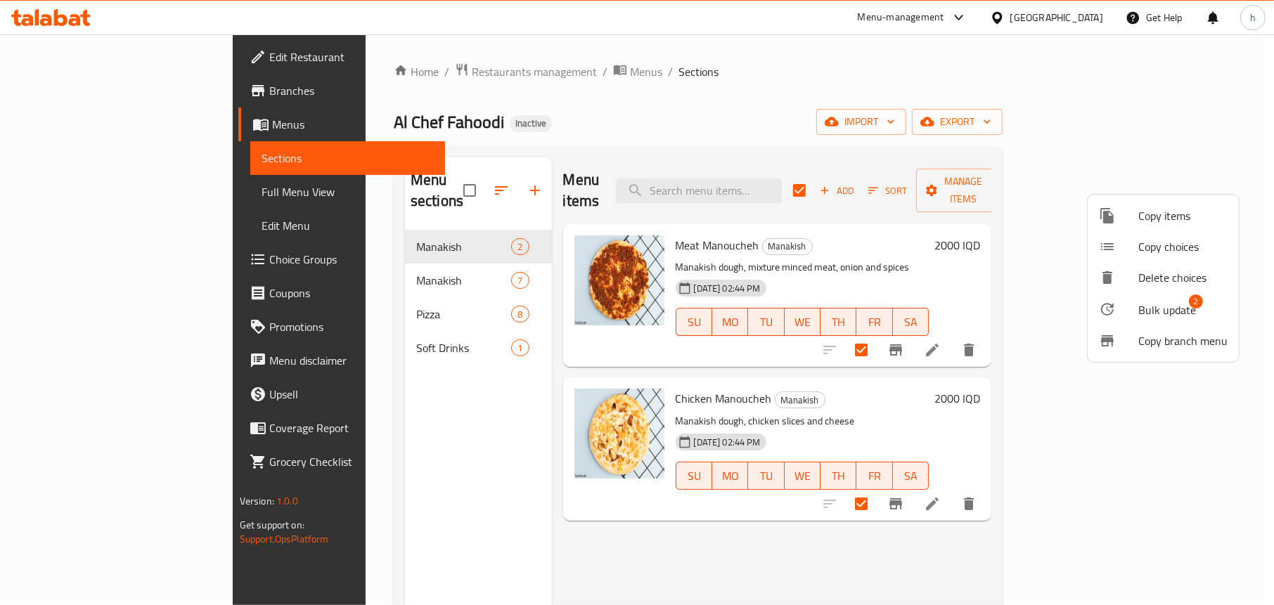
click at [1141, 302] on span "Bulk update" at bounding box center [1167, 310] width 58 height 17
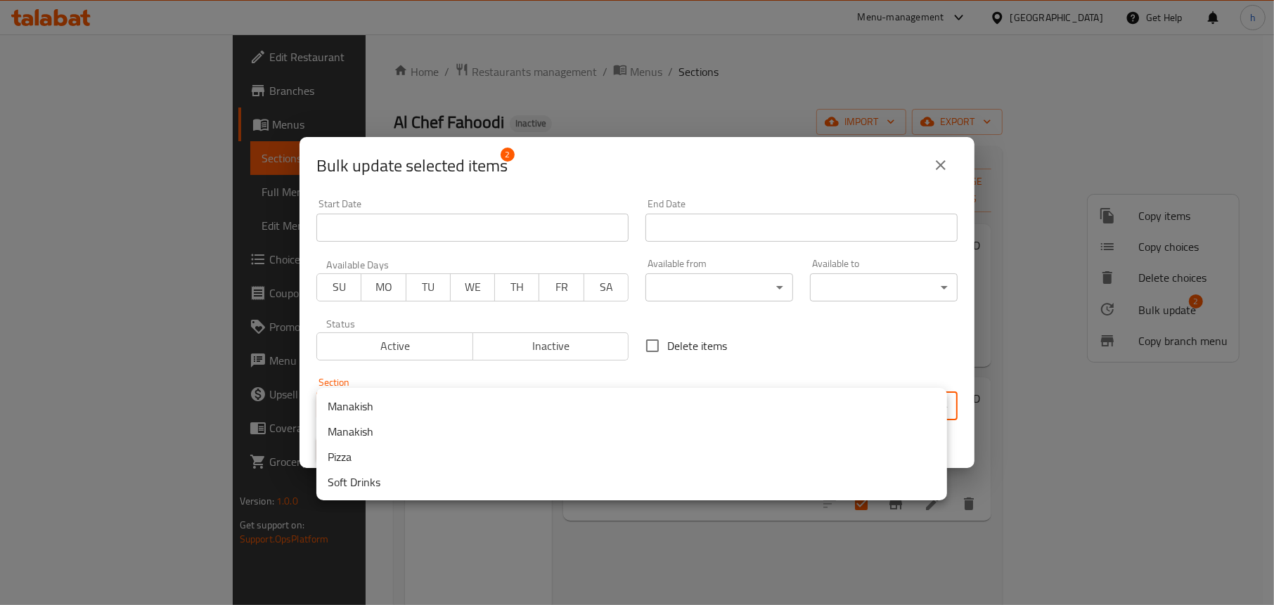
click at [426, 399] on body "​ Menu-management [GEOGRAPHIC_DATA] Get Help h Edit Restaurant Branches Menus S…" at bounding box center [637, 319] width 1274 height 571
click at [411, 429] on li "Manakish" at bounding box center [631, 431] width 631 height 25
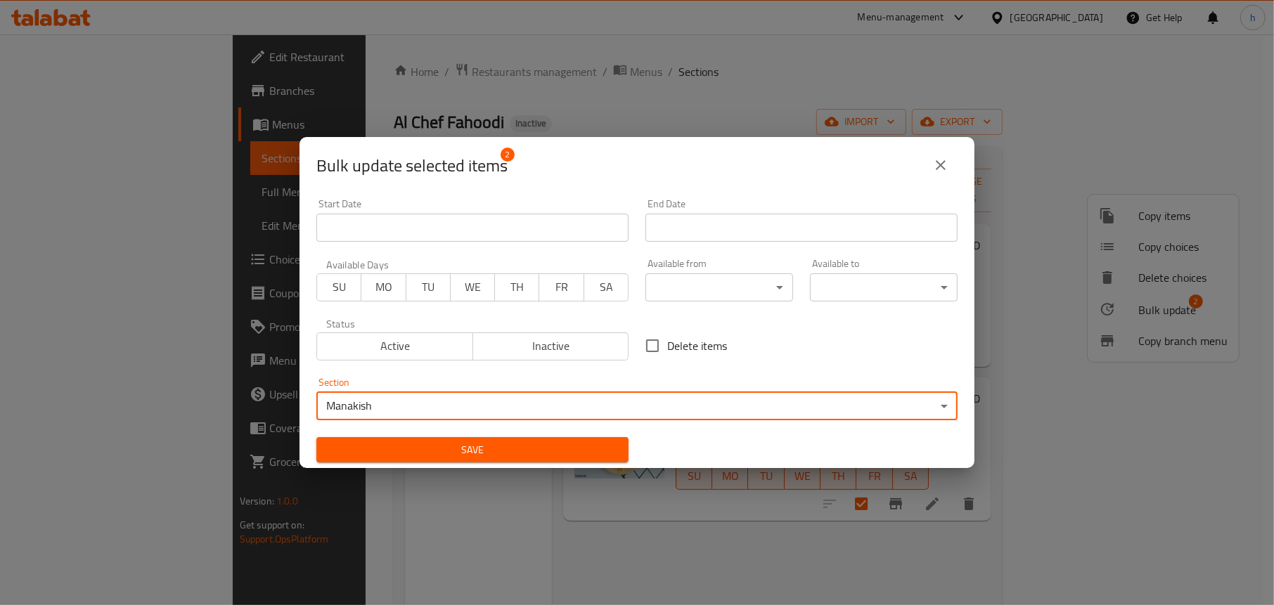
click at [425, 442] on span "Save" at bounding box center [473, 451] width 290 height 18
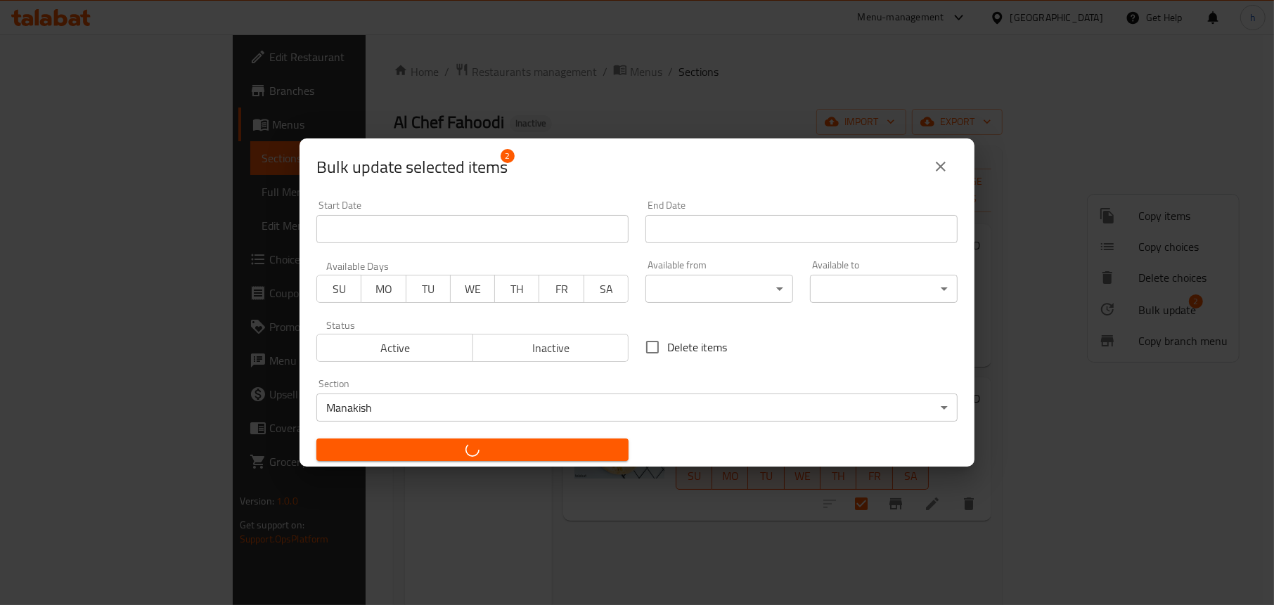
checkbox input "false"
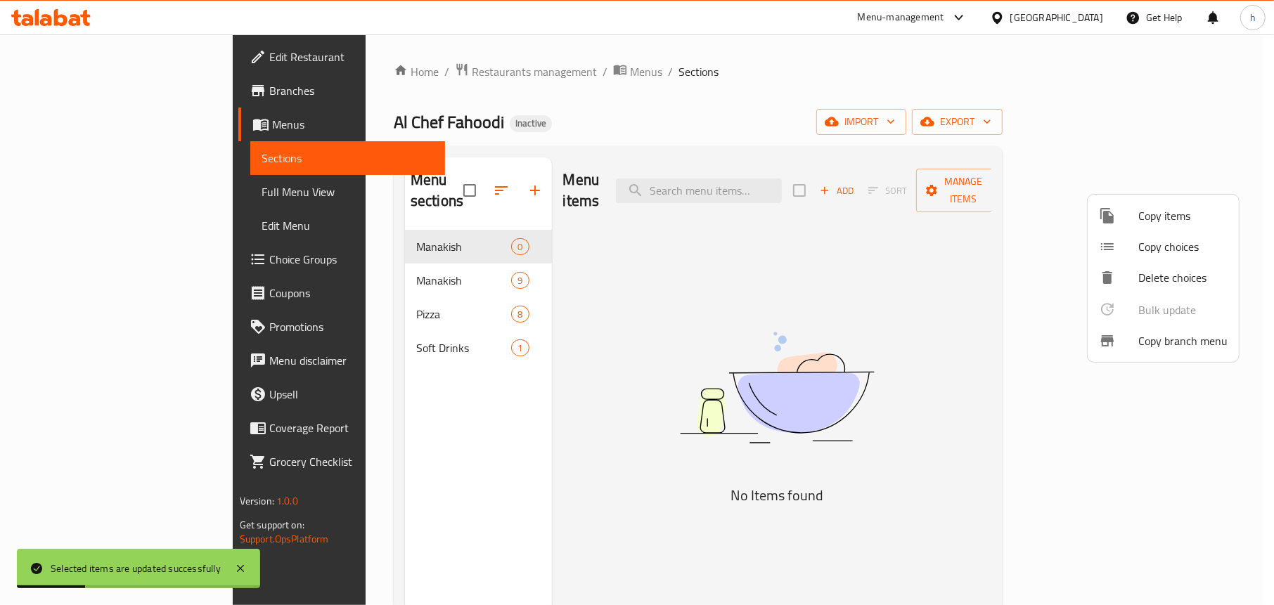
click at [422, 414] on div at bounding box center [637, 302] width 1274 height 605
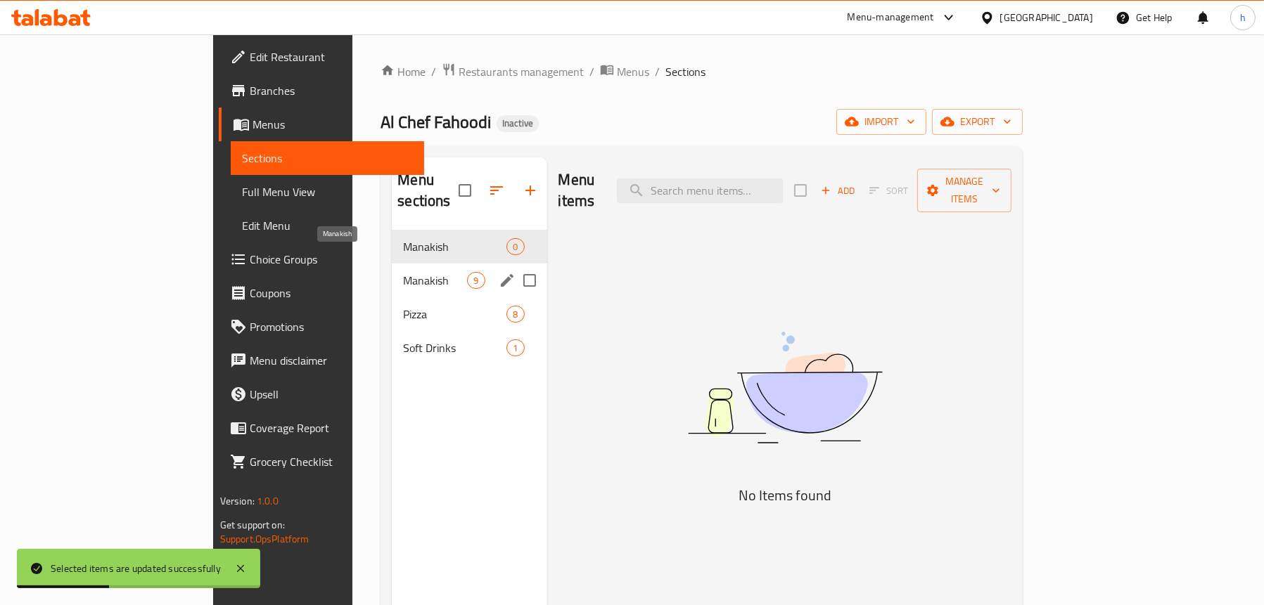
click at [403, 272] on span "Manakish" at bounding box center [435, 280] width 64 height 17
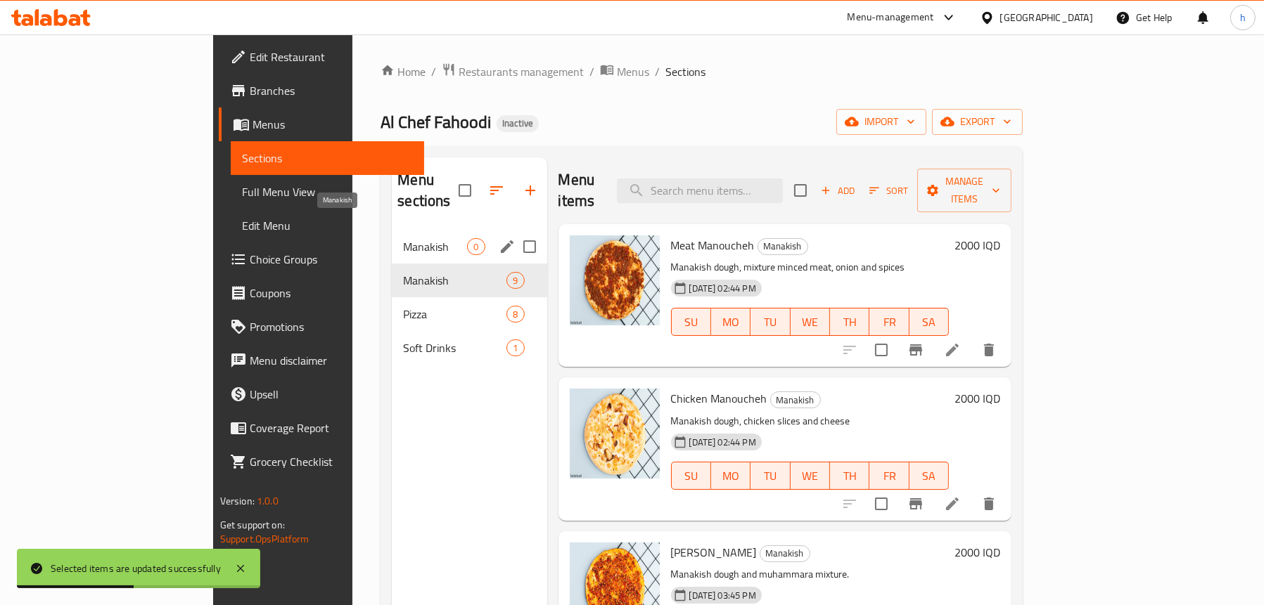
click at [403, 238] on span "Manakish" at bounding box center [435, 246] width 64 height 17
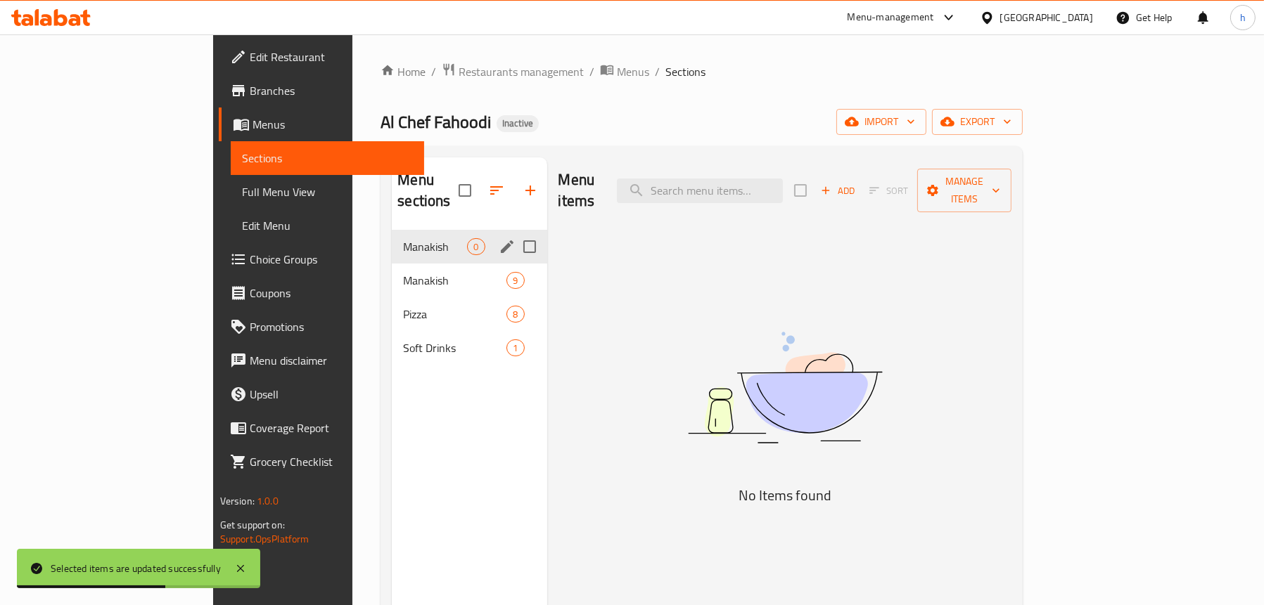
click at [515, 232] on input "Menu sections" at bounding box center [530, 247] width 30 height 30
checkbox input "true"
click at [480, 184] on icon "button" at bounding box center [488, 190] width 17 height 17
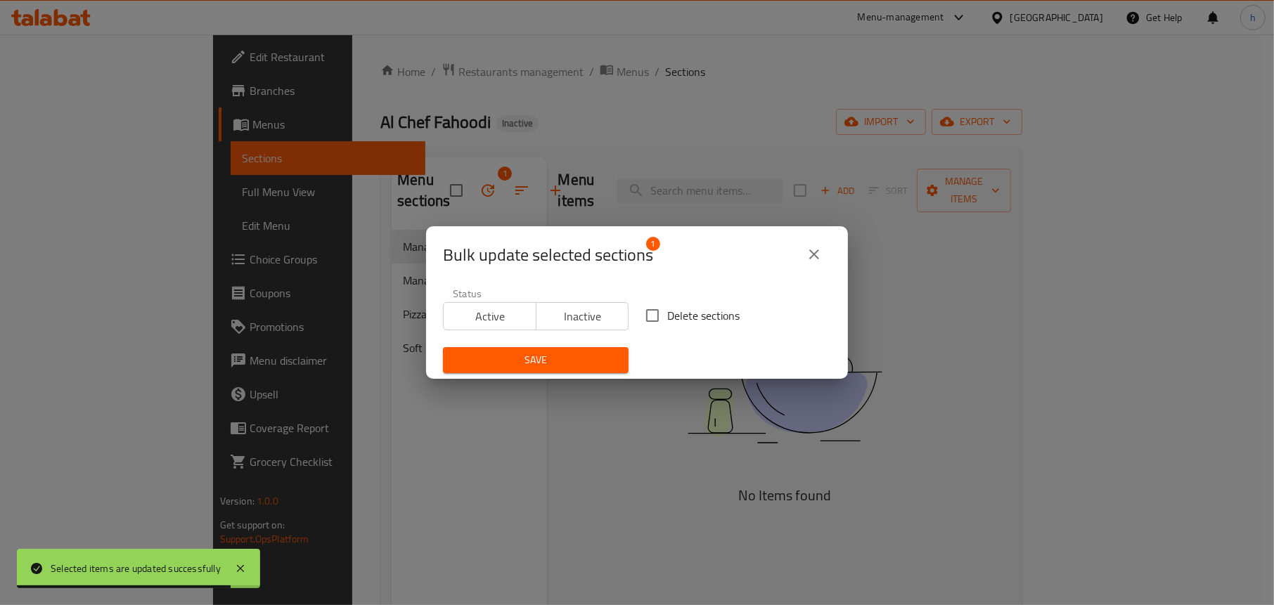
click at [656, 311] on input "Delete sections" at bounding box center [653, 316] width 30 height 30
checkbox input "true"
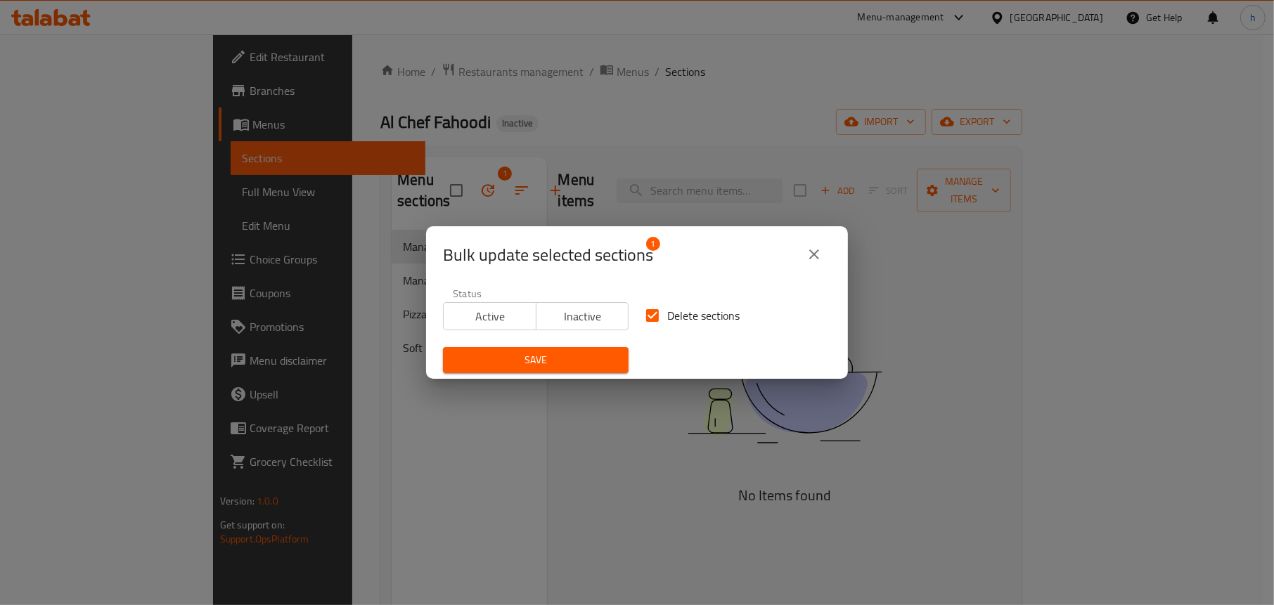
click at [579, 366] on span "Save" at bounding box center [535, 361] width 163 height 18
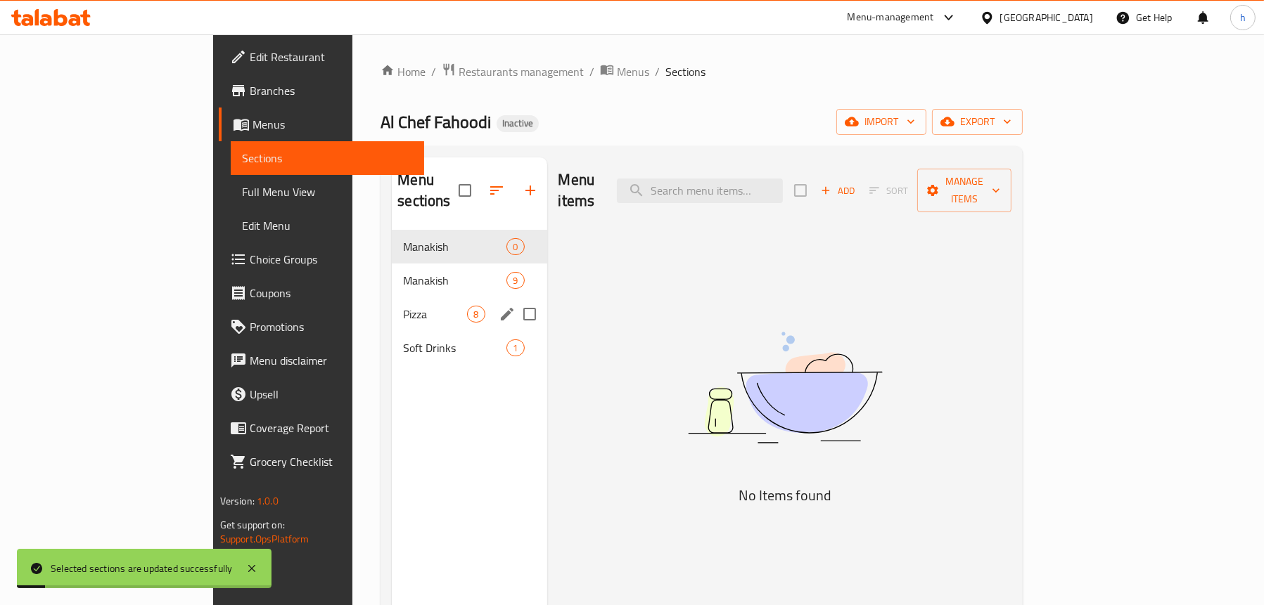
click at [392, 389] on div "Menu sections Manakish 0 Manakish 9 Pizza 8 Soft Drinks 1" at bounding box center [469, 460] width 155 height 605
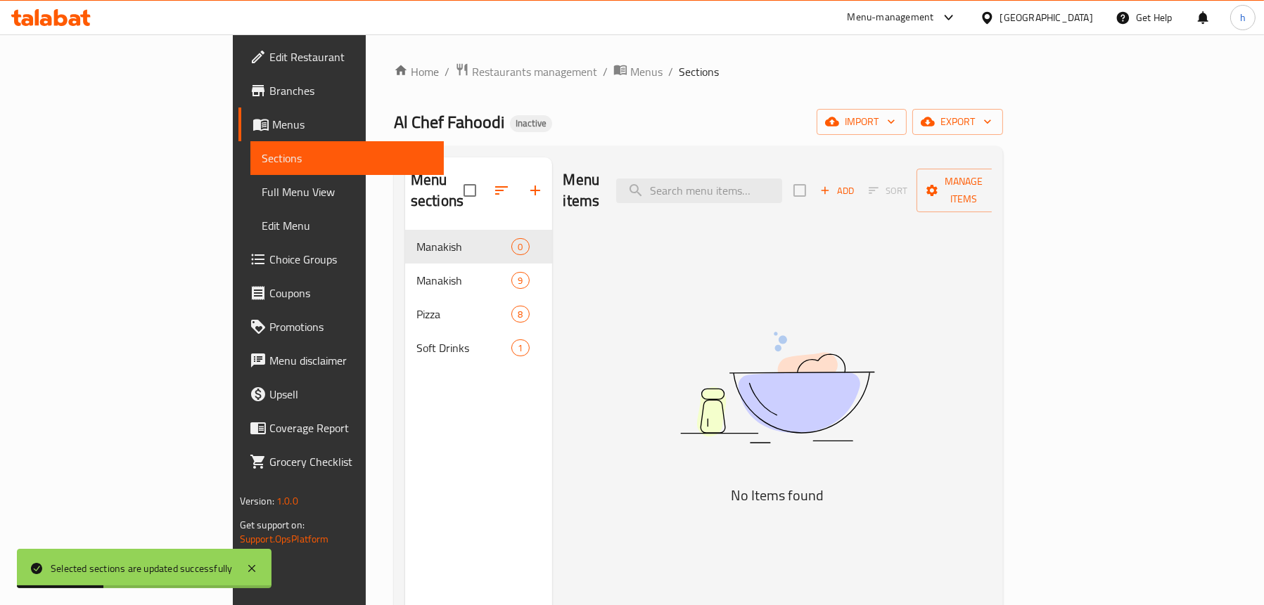
click at [405, 393] on div "Menu sections Manakish 0 Manakish 9 Pizza 8 Soft Drinks 1" at bounding box center [478, 460] width 147 height 605
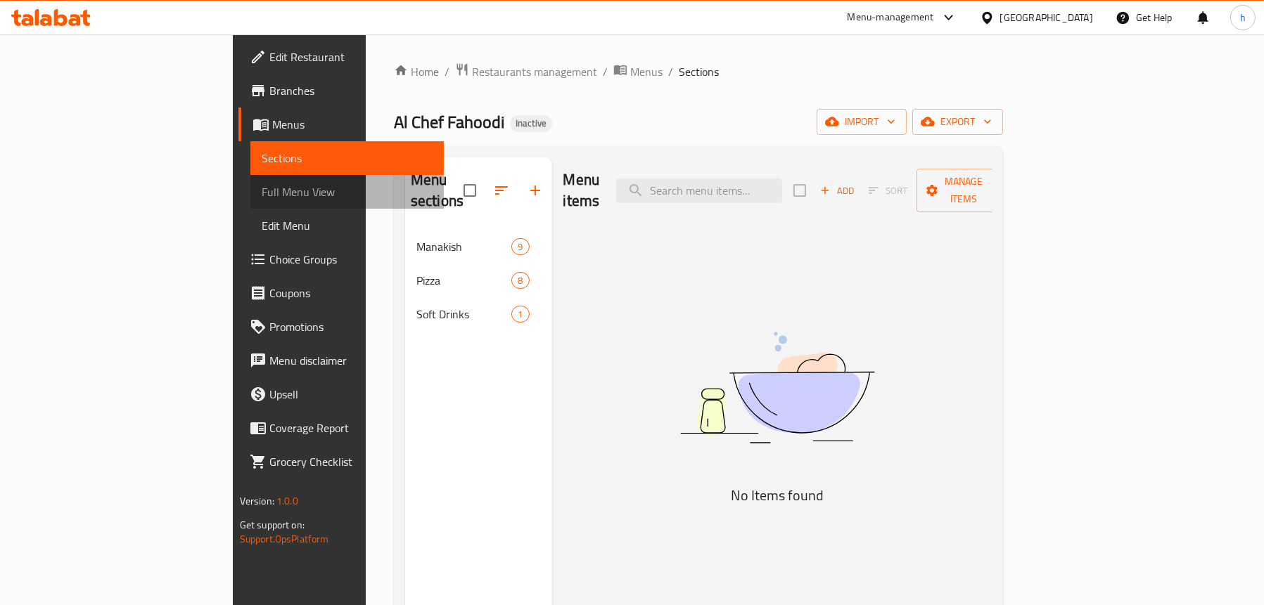
click at [262, 196] on span "Full Menu View" at bounding box center [347, 192] width 171 height 17
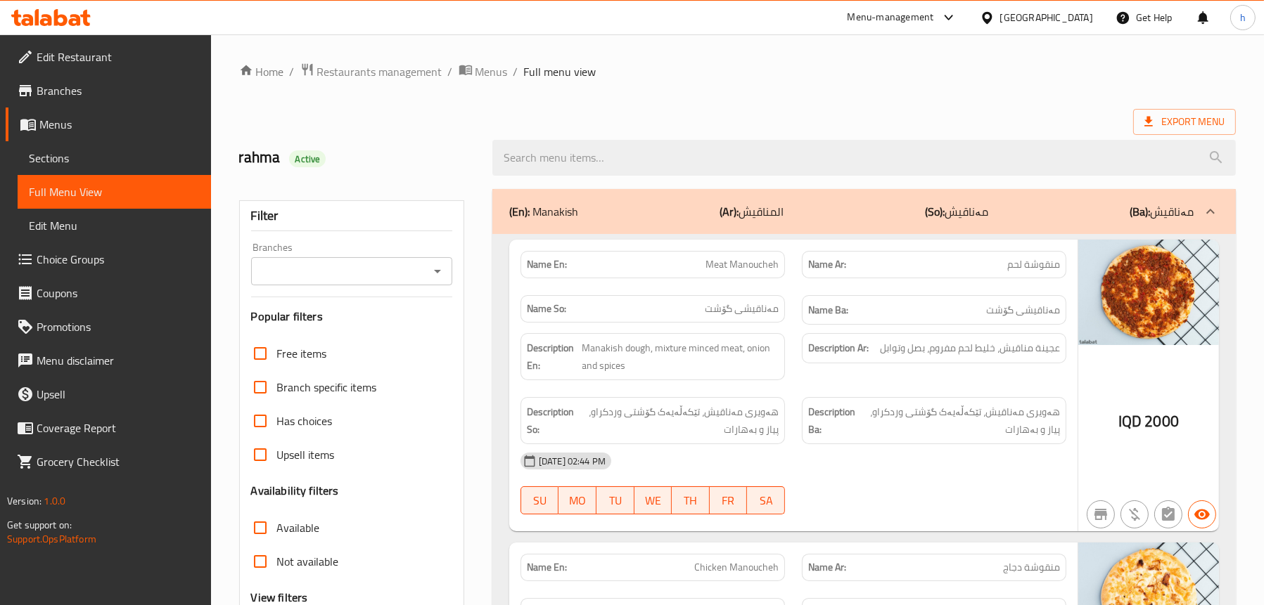
click at [435, 263] on icon "Open" at bounding box center [437, 271] width 17 height 17
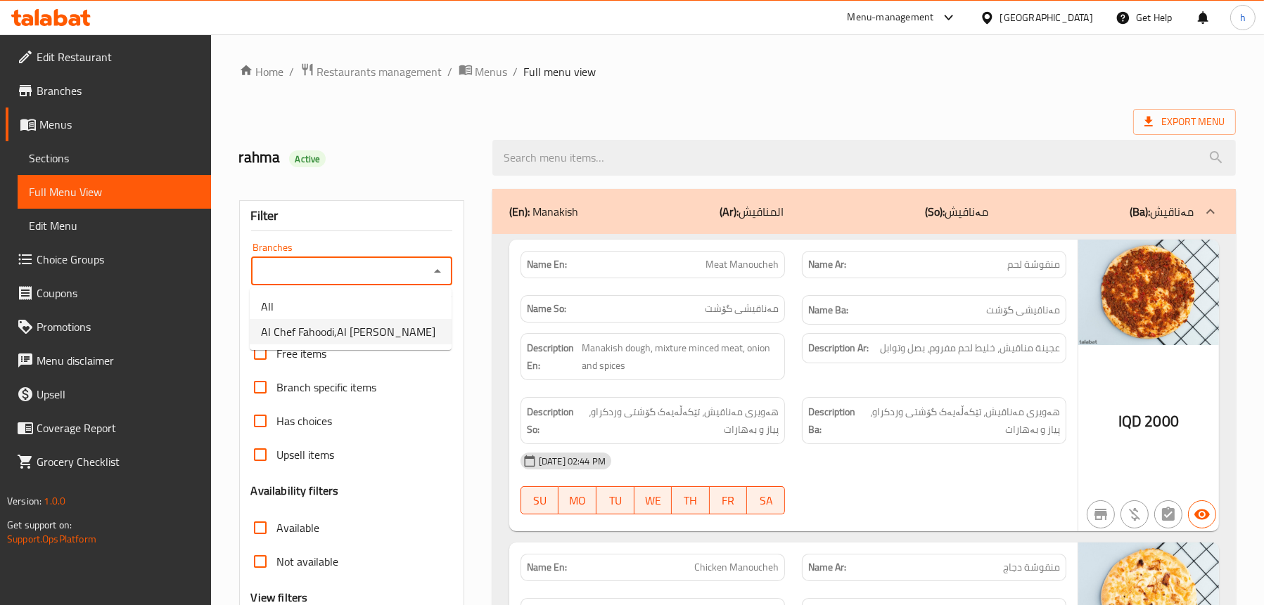
click at [332, 325] on span "Al Chef Fahoodi,Al [PERSON_NAME]" at bounding box center [348, 331] width 174 height 17
type input "Al Chef Fahoodi,Al [PERSON_NAME]"
click at [94, 165] on span "Sections" at bounding box center [114, 158] width 171 height 17
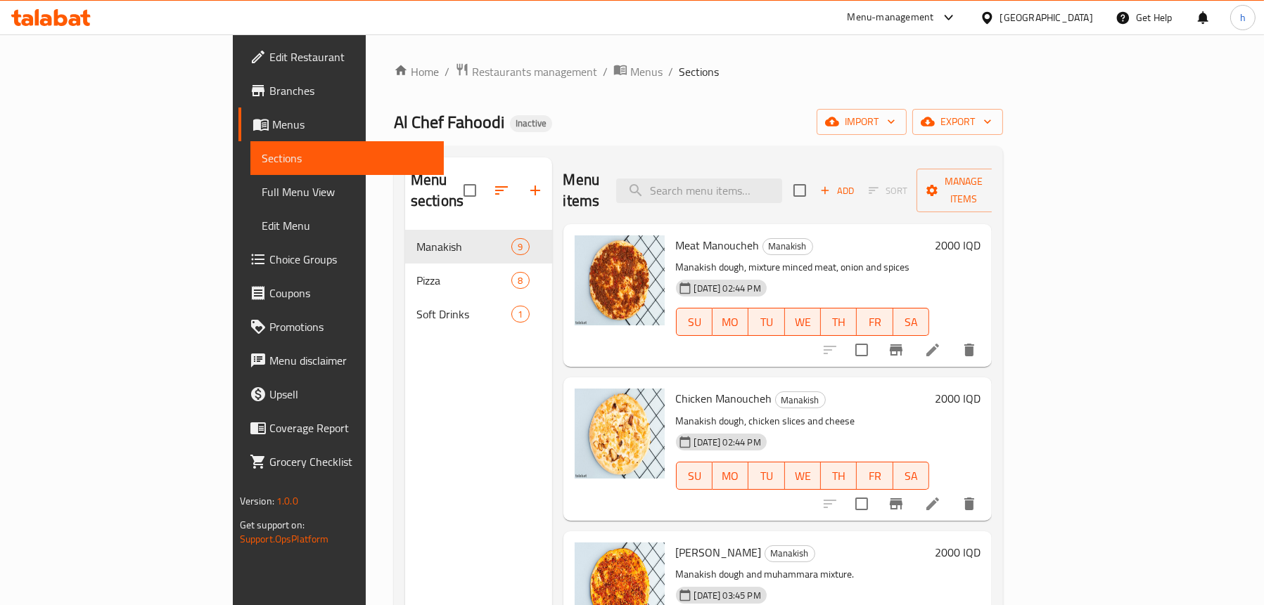
click at [250, 181] on link "Full Menu View" at bounding box center [346, 192] width 193 height 34
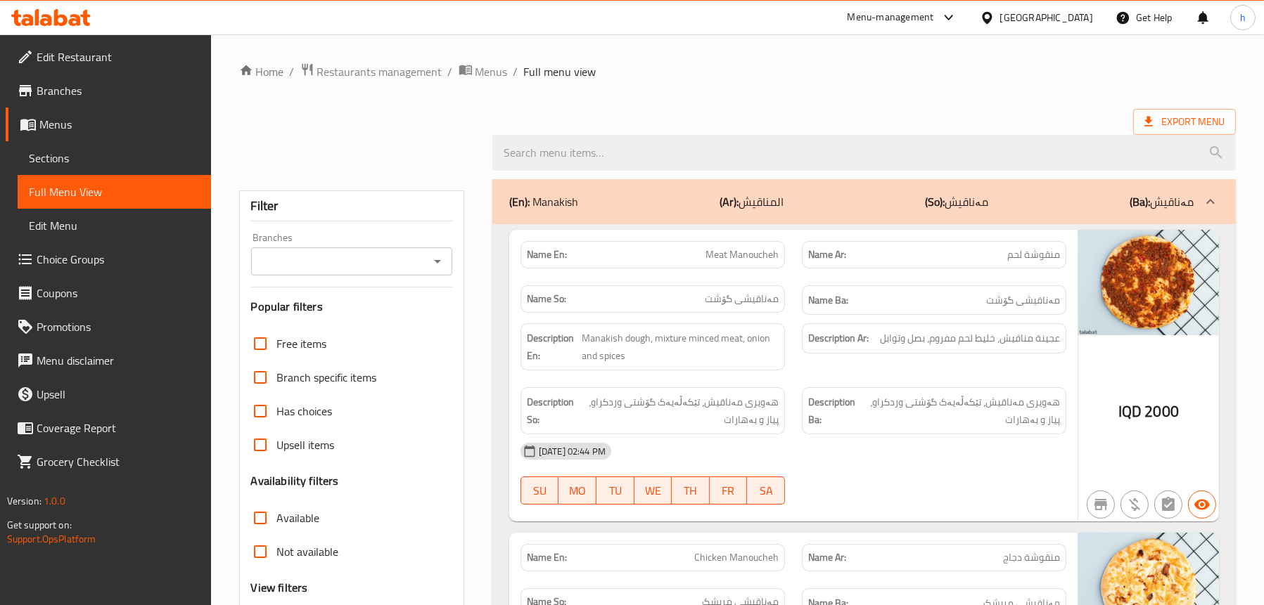
click at [450, 258] on div "Branches" at bounding box center [351, 262] width 201 height 28
click at [442, 262] on icon "Open" at bounding box center [437, 261] width 17 height 17
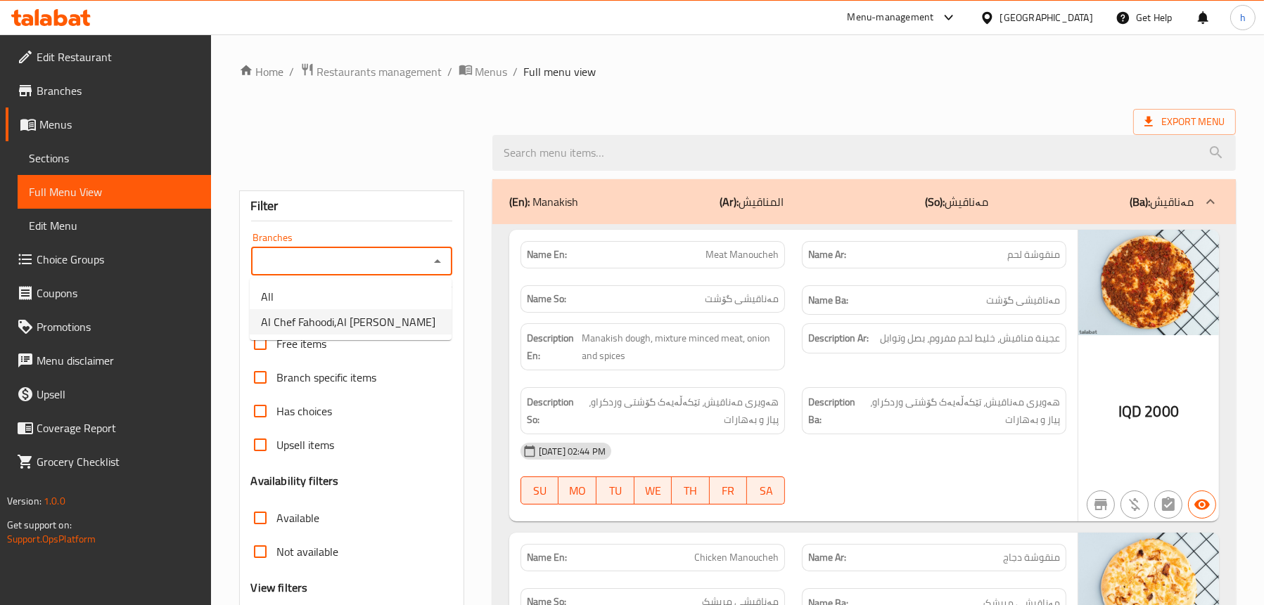
click at [319, 328] on span "Al Chef Fahoodi,Al [PERSON_NAME]" at bounding box center [348, 322] width 174 height 17
type input "Al Chef Fahoodi,Al [PERSON_NAME]"
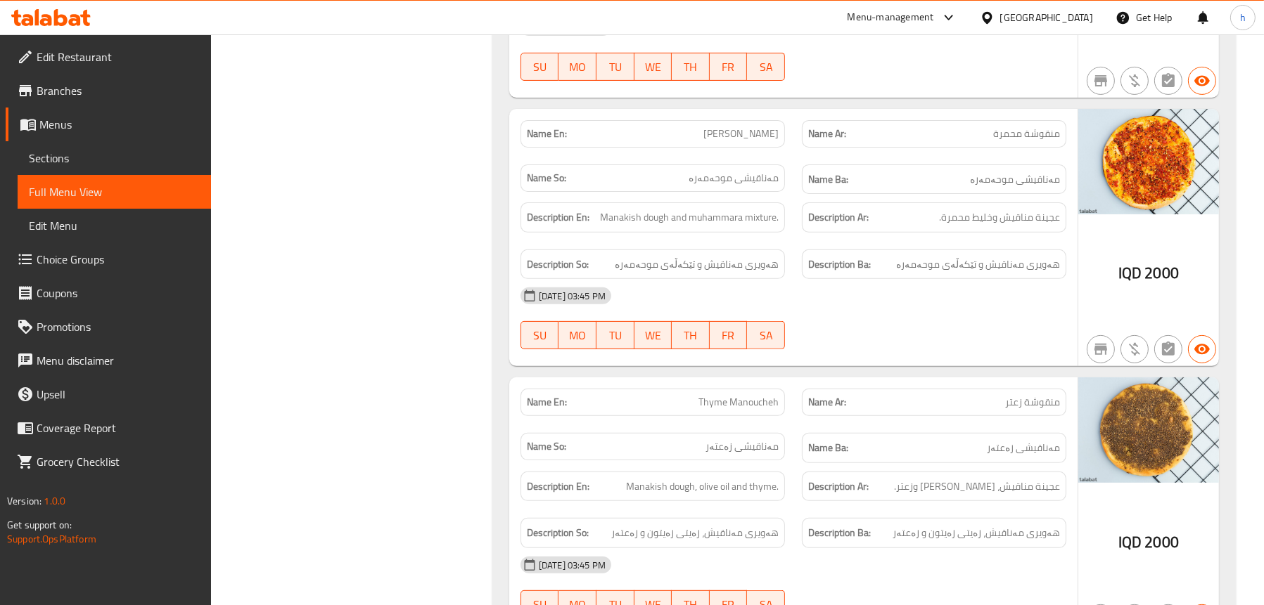
scroll to position [844, 0]
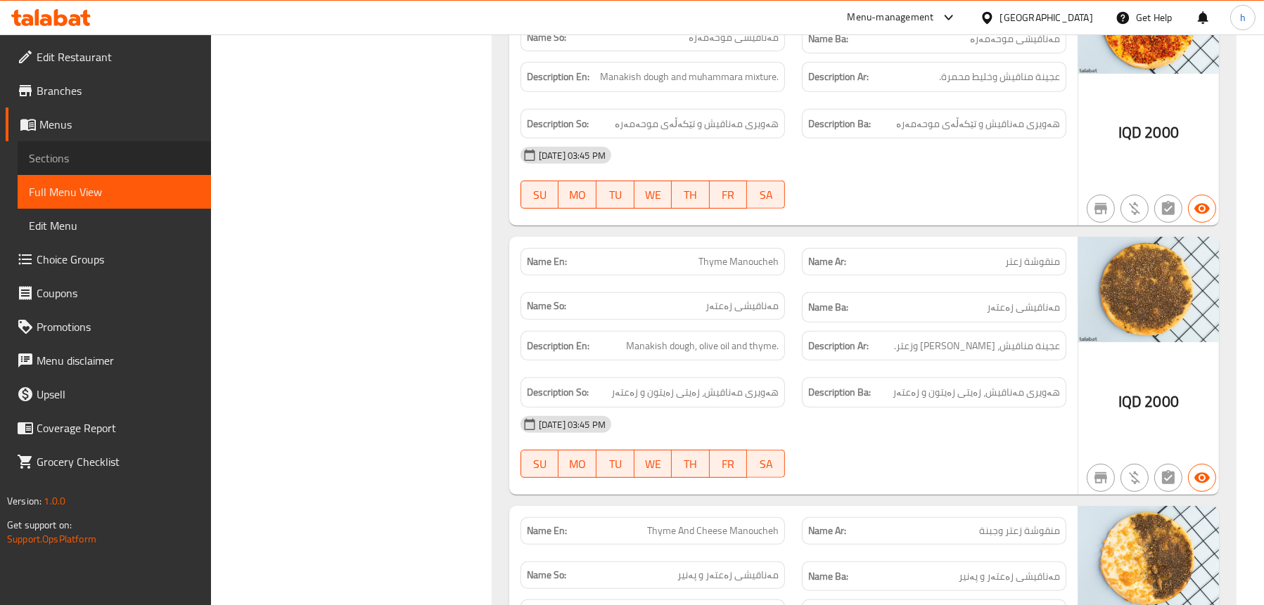
click at [23, 161] on link "Sections" at bounding box center [114, 158] width 193 height 34
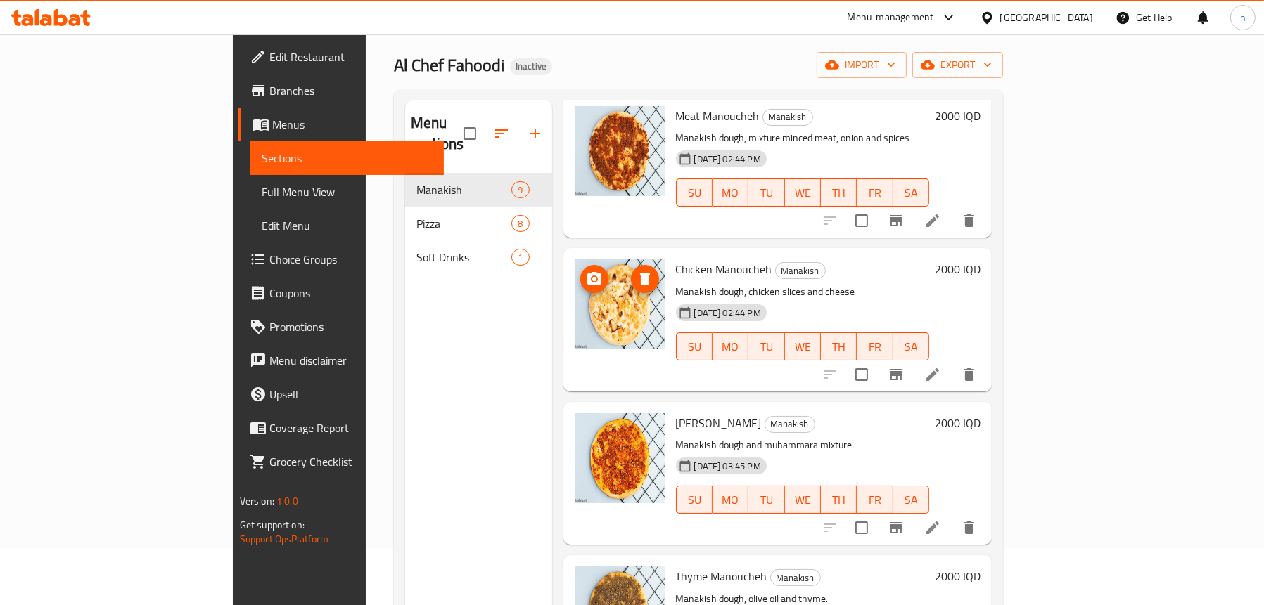
scroll to position [211, 0]
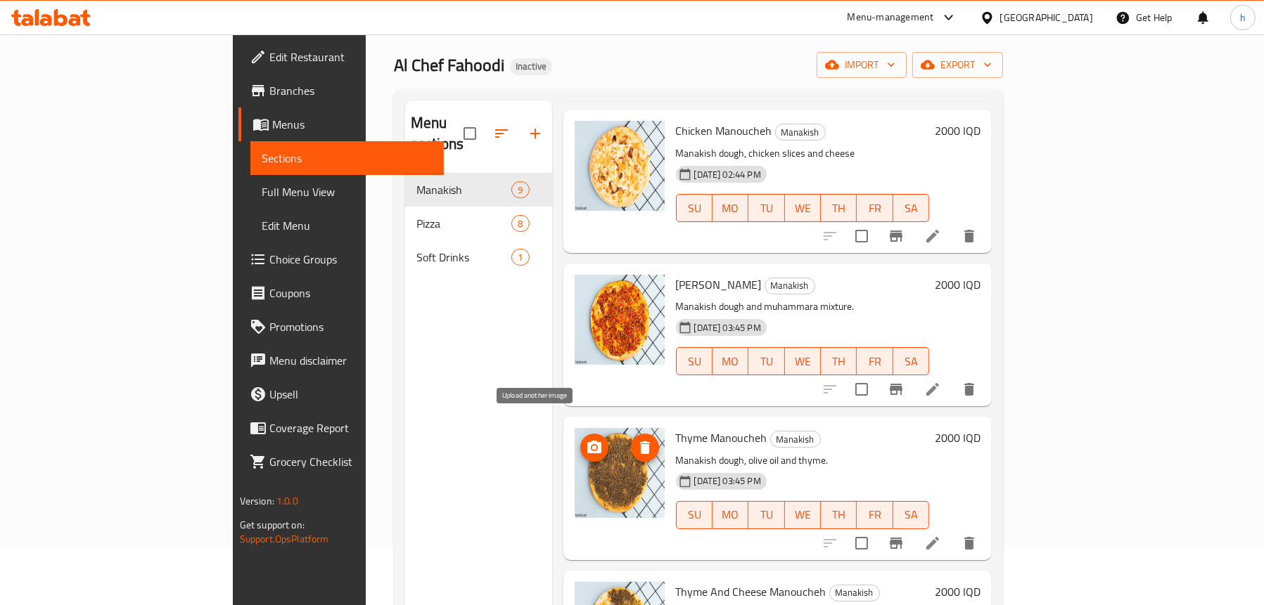
click at [580, 440] on span "upload picture" at bounding box center [594, 448] width 28 height 17
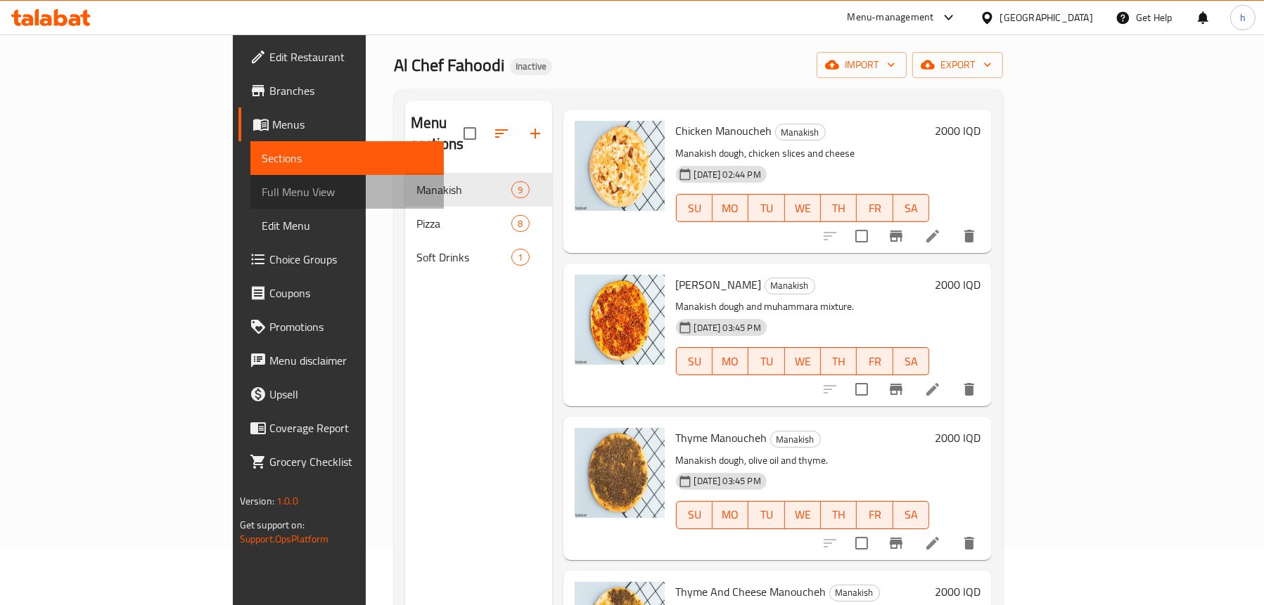
click at [262, 187] on span "Full Menu View" at bounding box center [347, 192] width 171 height 17
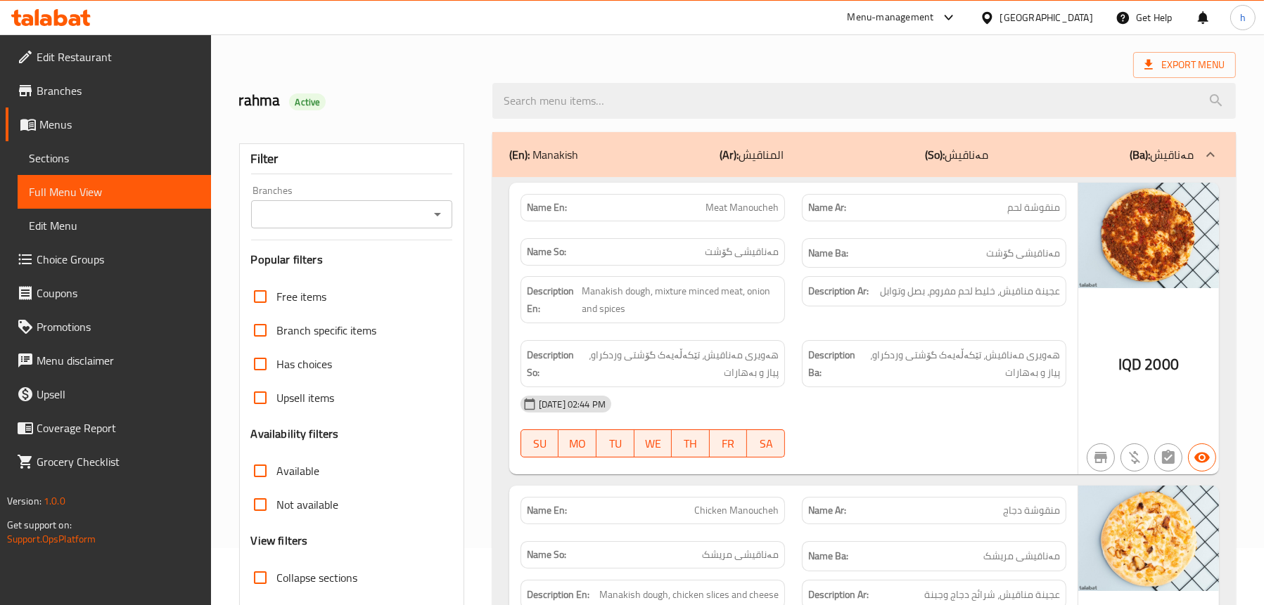
click at [442, 201] on div "Branches" at bounding box center [351, 214] width 201 height 28
click at [436, 212] on icon "Open" at bounding box center [437, 214] width 17 height 17
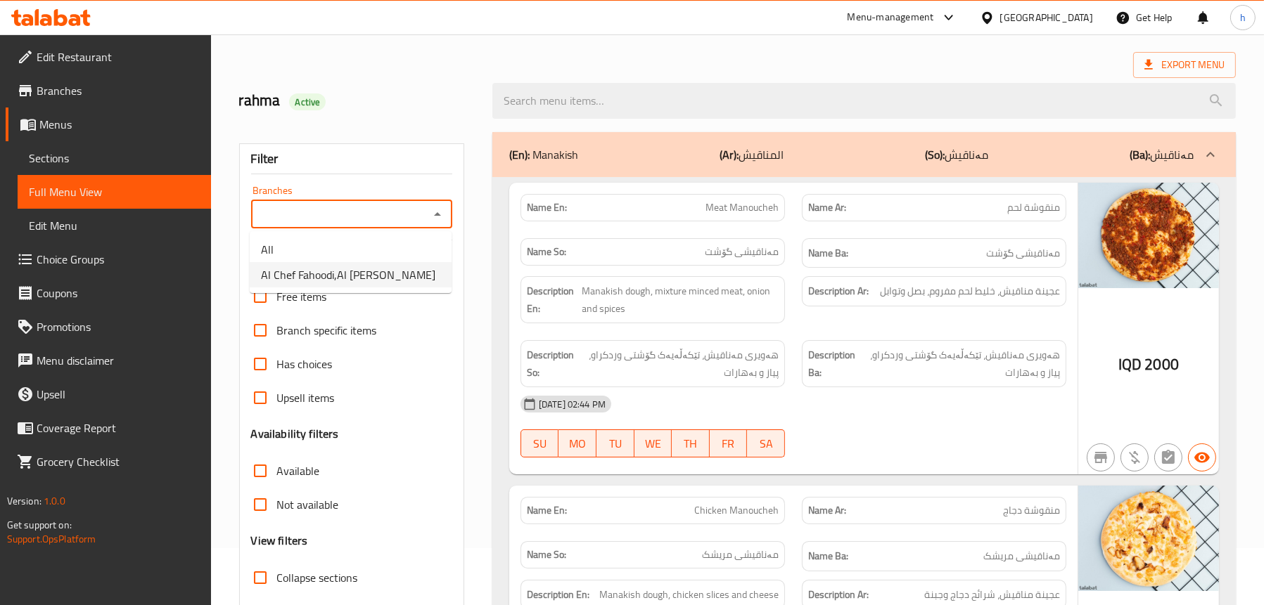
click at [324, 267] on span "Al Chef Fahoodi,Al [PERSON_NAME]" at bounding box center [348, 275] width 174 height 17
type input "Al Chef Fahoodi,Al [PERSON_NAME]"
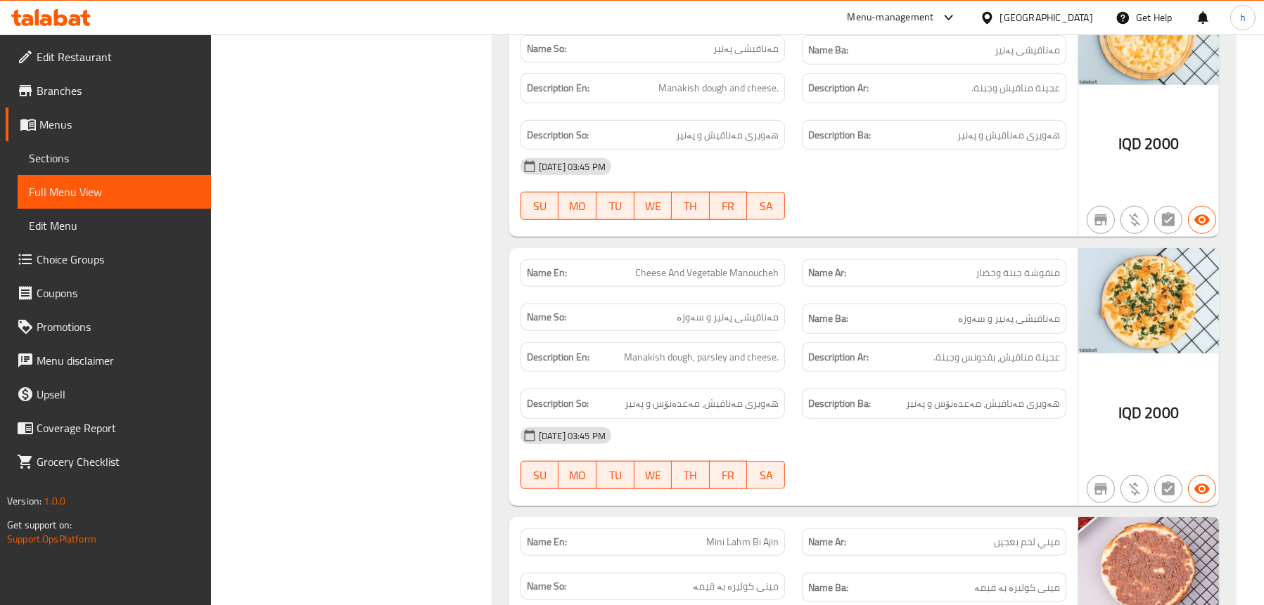
scroll to position [2026, 0]
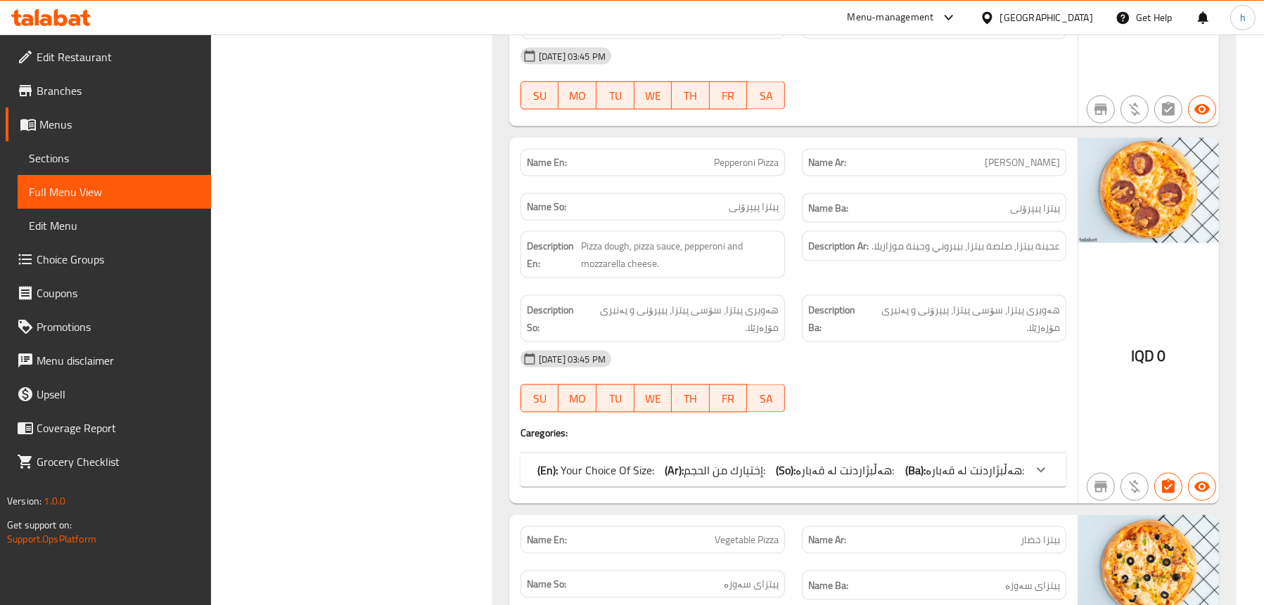
scroll to position [3010, 0]
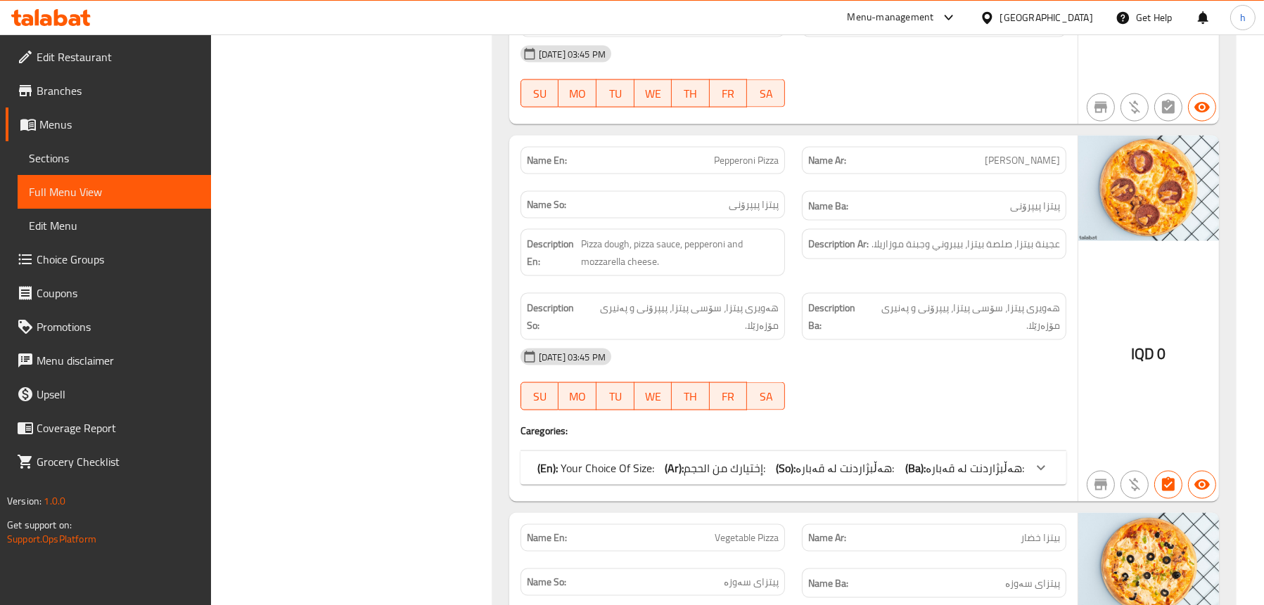
click at [582, 451] on div "(En): Your Choice Of Size: (Ar): إختيارك من الحجم: (So): هەڵبژاردنت لە قەبارە: …" at bounding box center [793, 468] width 546 height 34
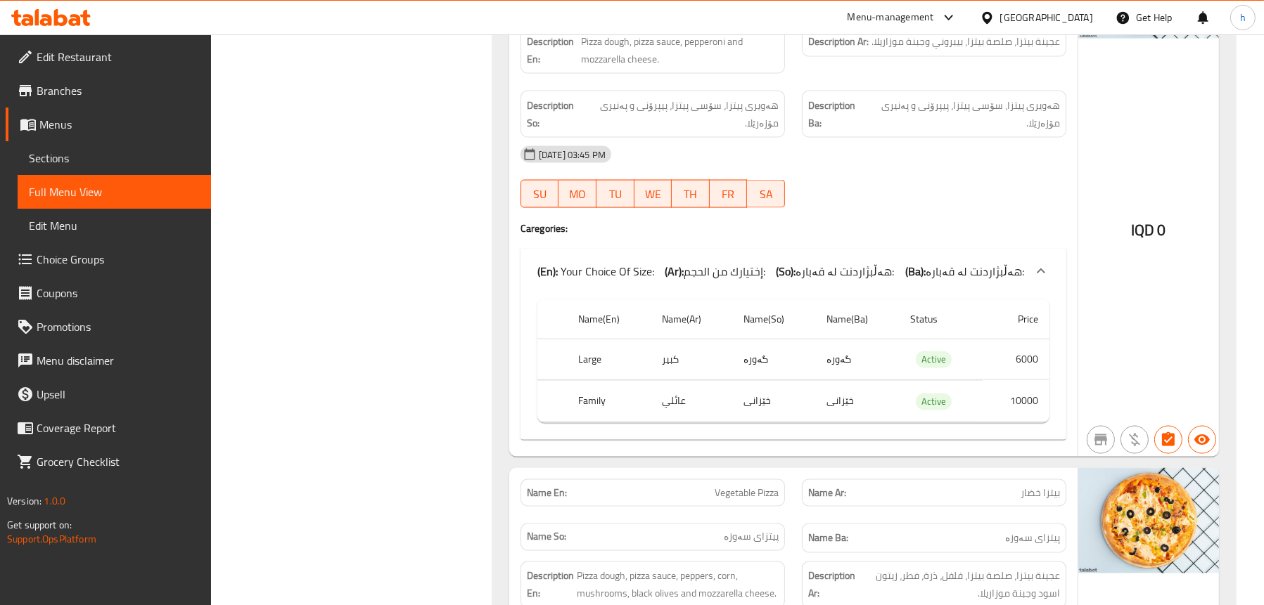
scroll to position [3432, 0]
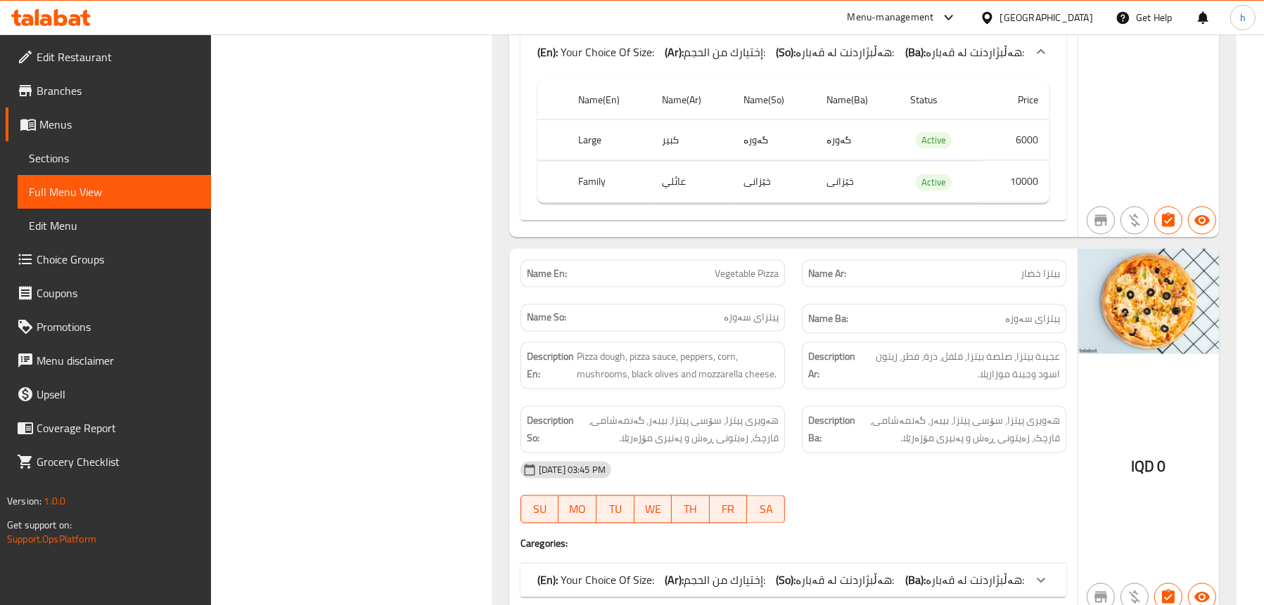
click at [653, 564] on div "(En): Your Choice Of Size: (Ar): إختيارك من الحجم: (So): هەڵبژاردنت لە قەبارە: …" at bounding box center [793, 581] width 546 height 34
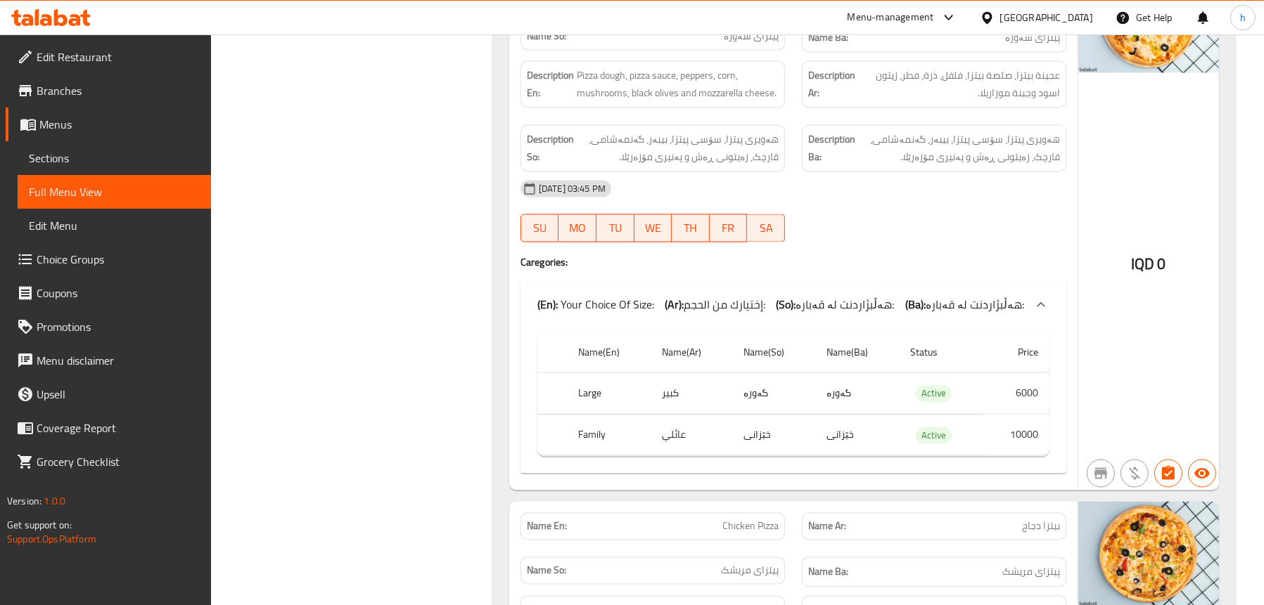
scroll to position [4065, 0]
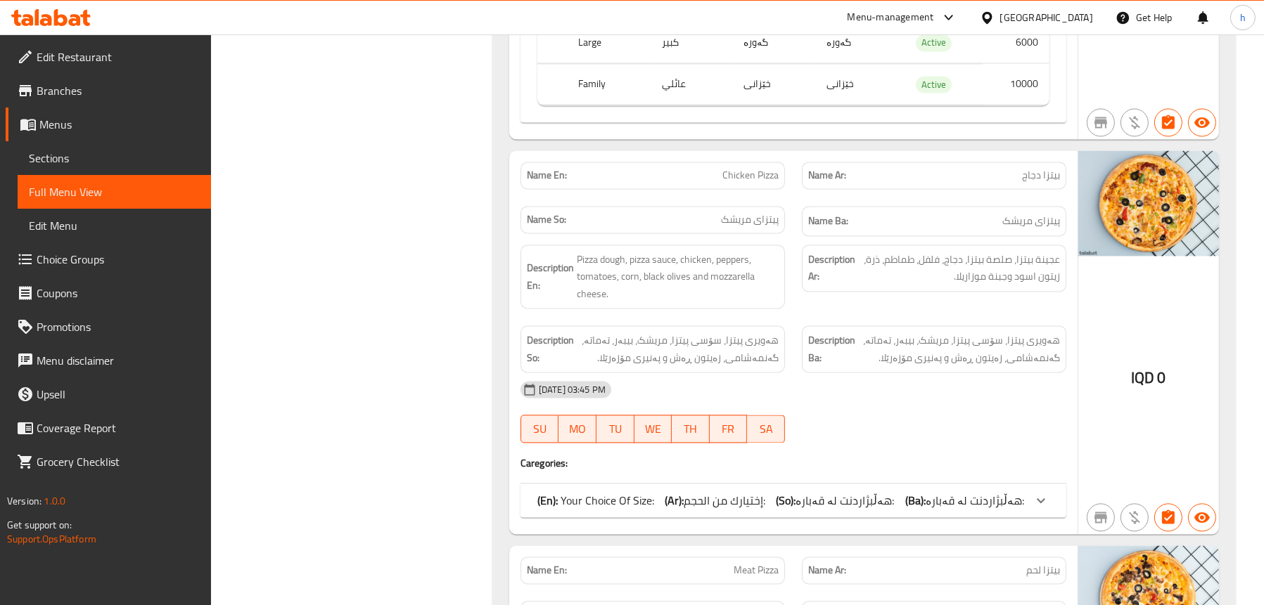
click at [667, 492] on div "(En): Your Choice Of Size: (Ar): إختيارك من الحجم: (So): هەڵبژاردنت لە قەبارە: …" at bounding box center [780, 500] width 487 height 17
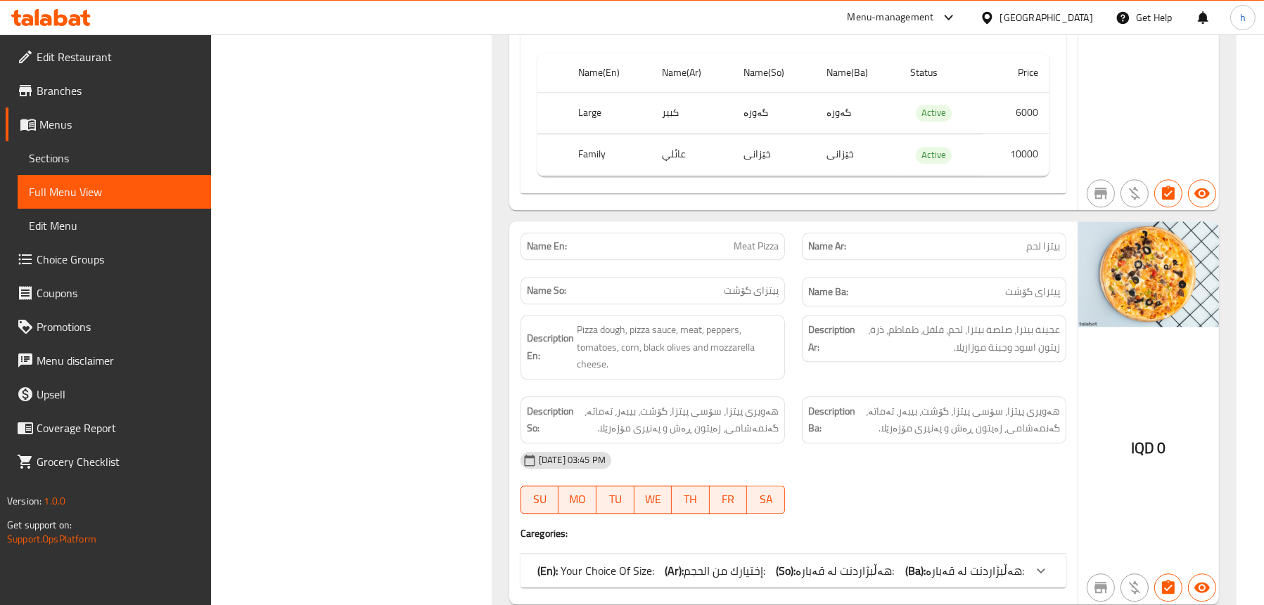
scroll to position [4557, 0]
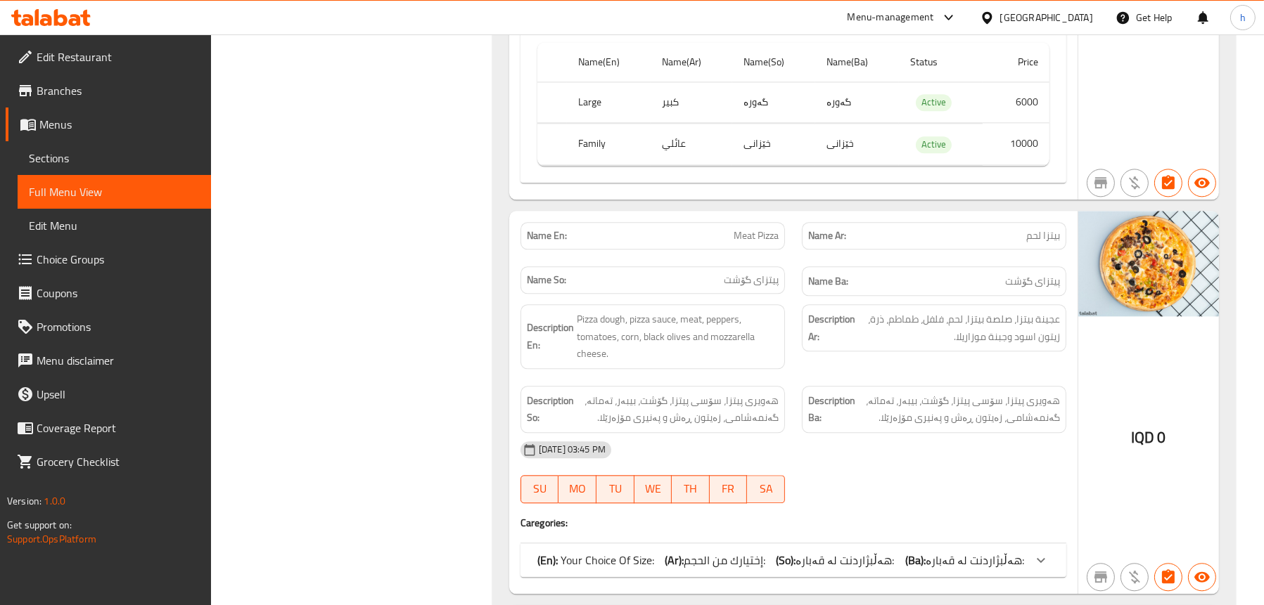
click at [616, 552] on p "(En): Your Choice Of Size:" at bounding box center [595, 560] width 117 height 17
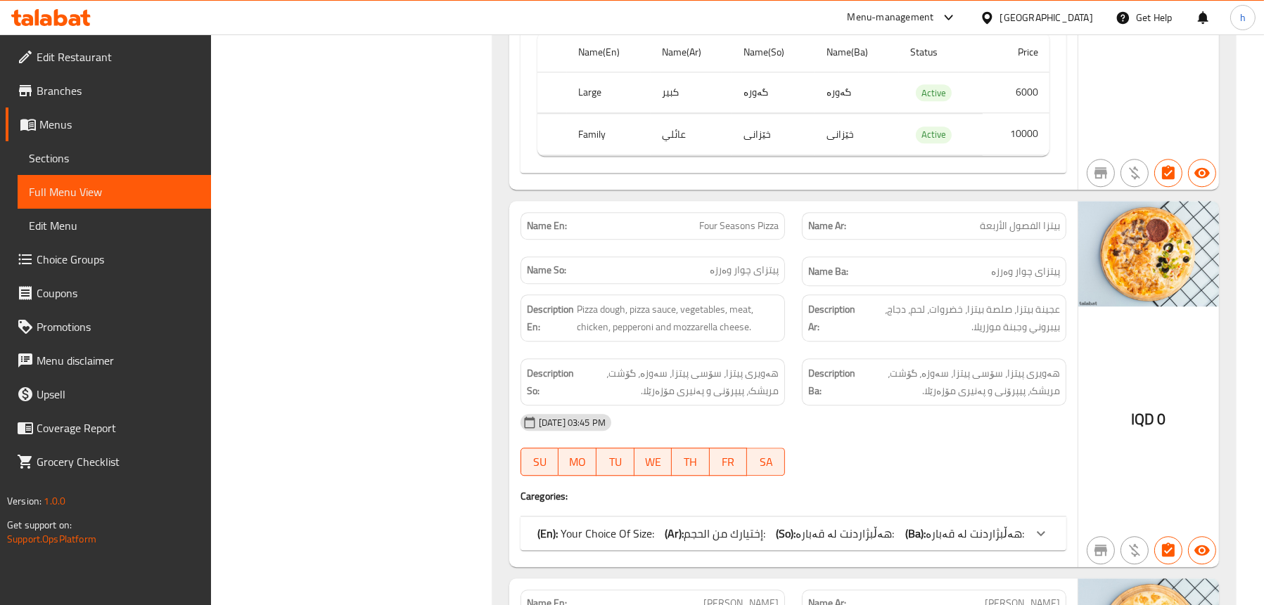
scroll to position [5120, 0]
click at [689, 522] on span "إختيارك من الحجم:" at bounding box center [725, 532] width 82 height 21
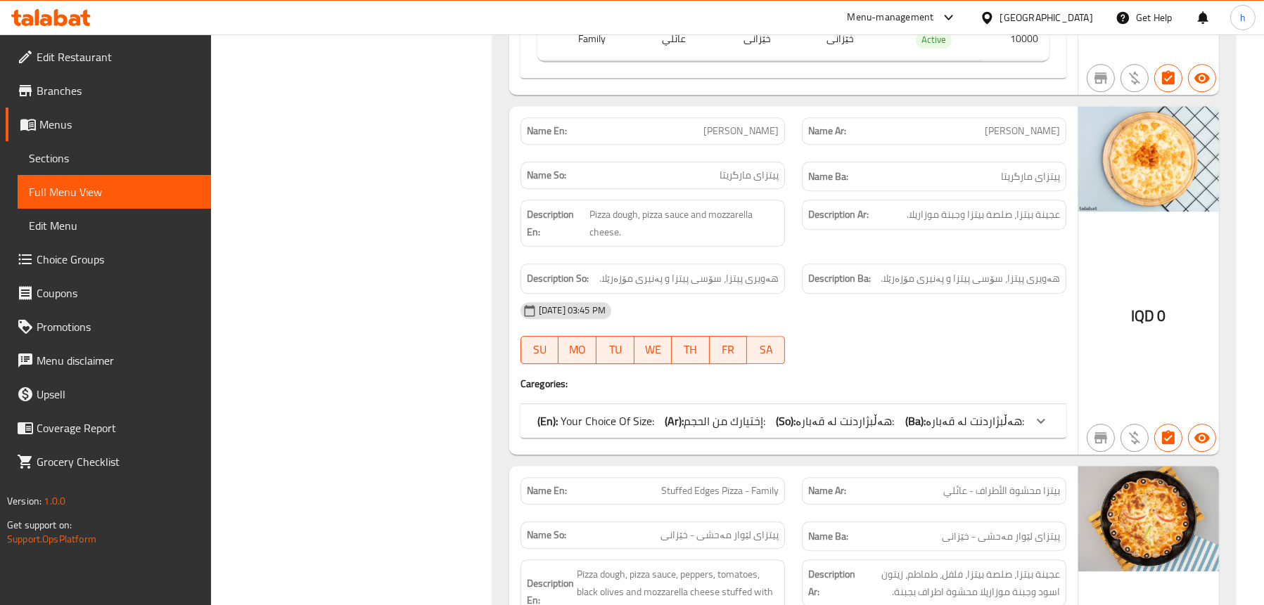
scroll to position [5753, 0]
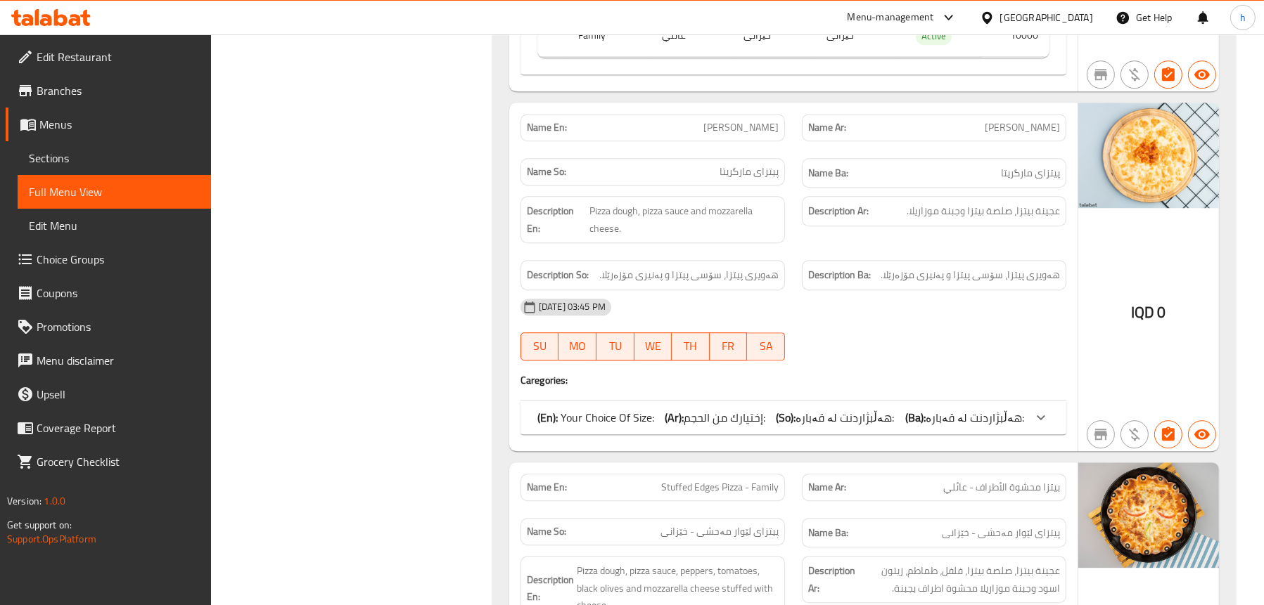
click at [732, 407] on span "إختيارك من الحجم:" at bounding box center [725, 417] width 82 height 21
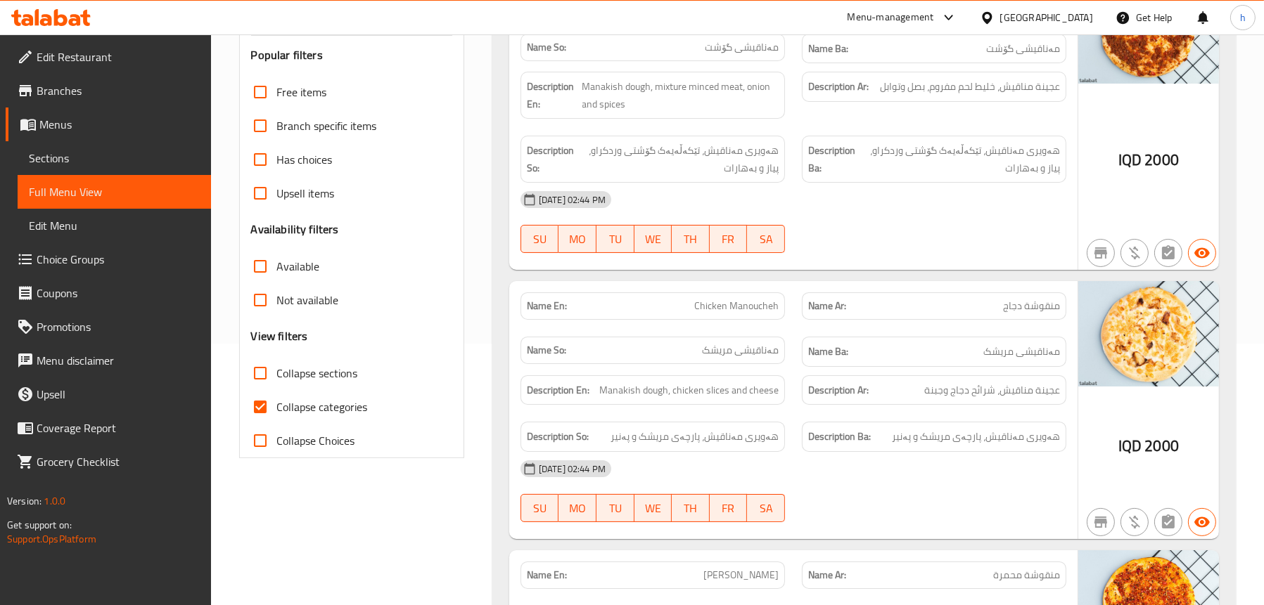
scroll to position [422, 0]
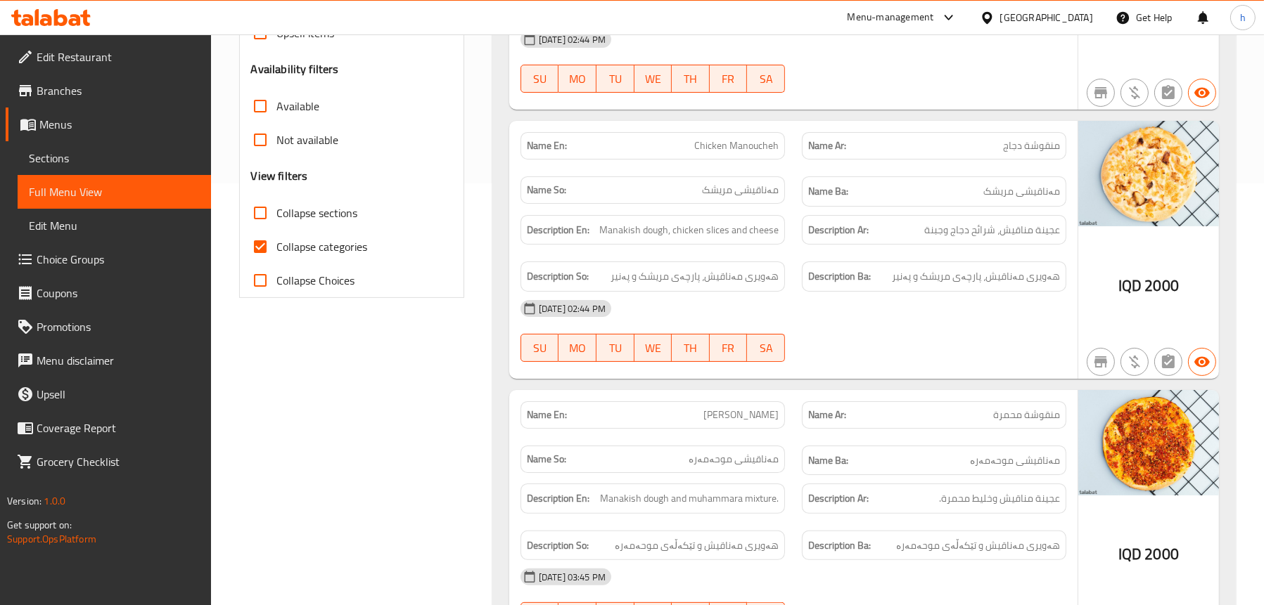
click at [41, 49] on span "Edit Restaurant" at bounding box center [118, 57] width 163 height 17
